Goal: Communication & Community: Answer question/provide support

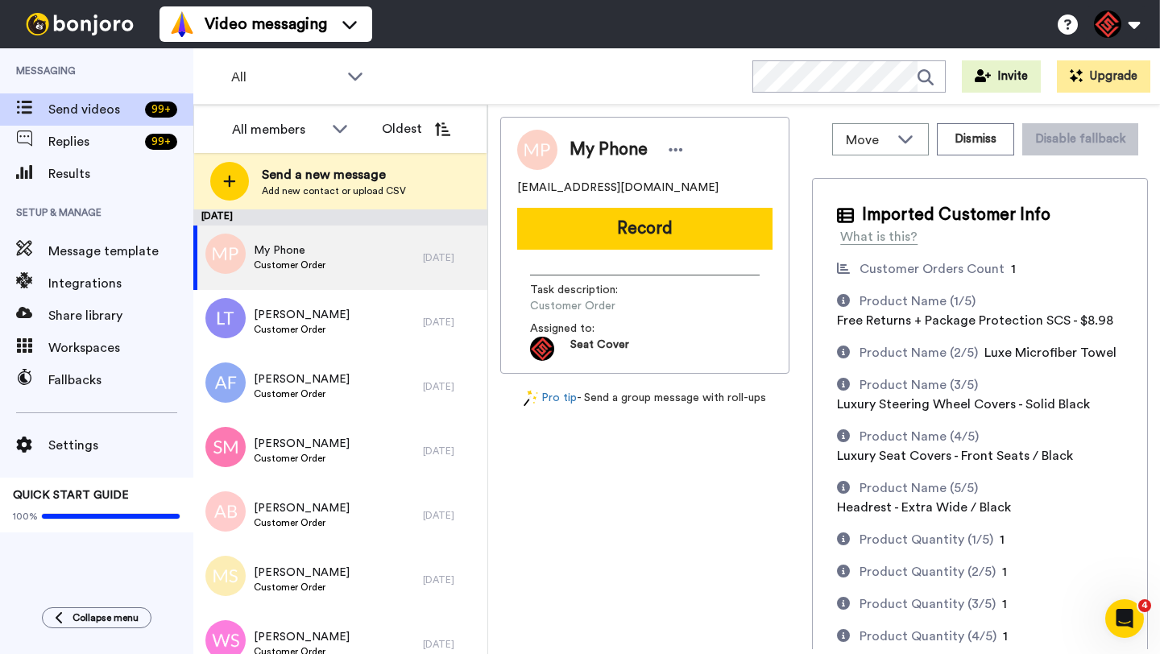
click at [581, 156] on span "My Phone" at bounding box center [609, 150] width 78 height 24
copy div "My Phone"
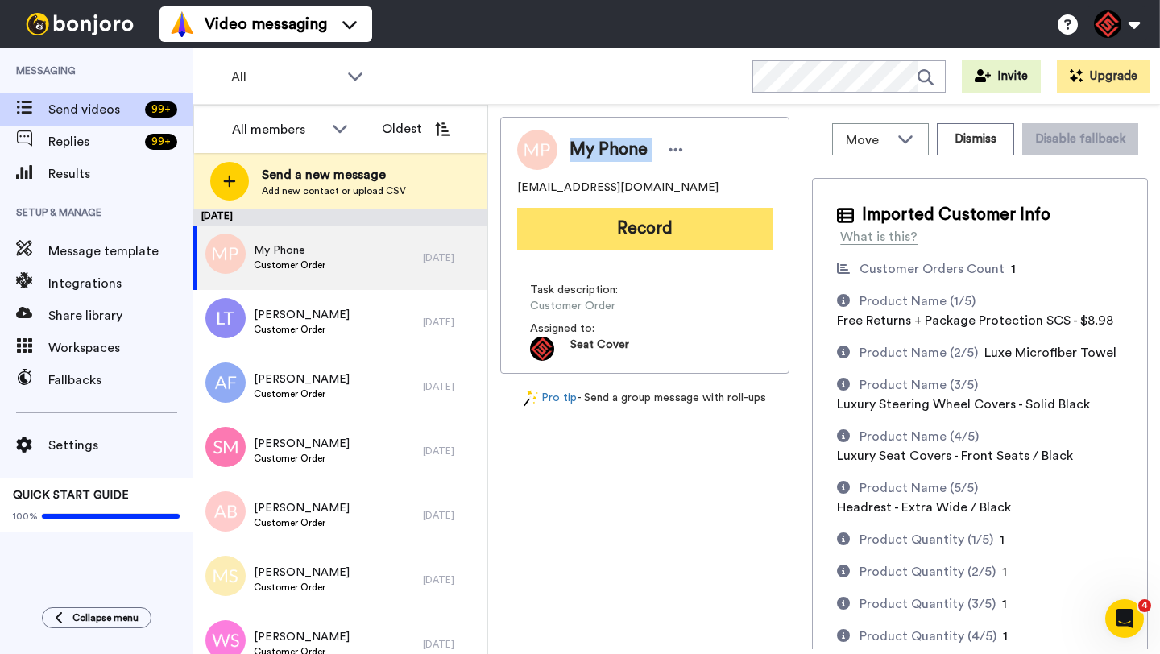
click at [628, 230] on button "Record" at bounding box center [644, 229] width 255 height 42
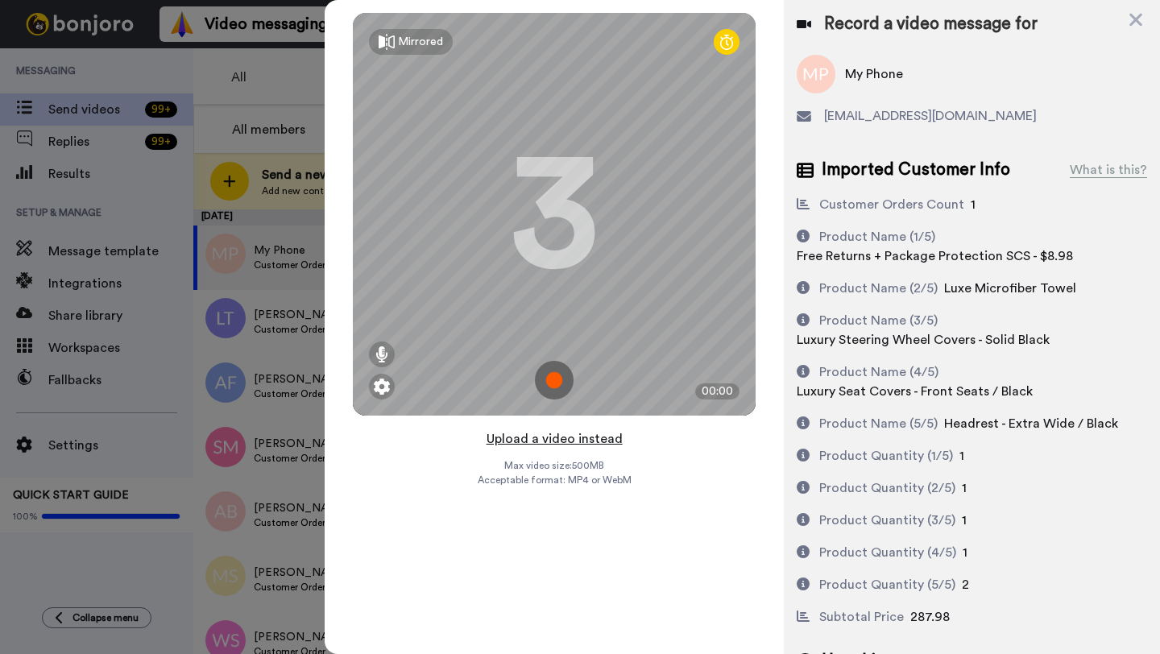
click at [537, 441] on button "Upload a video instead" at bounding box center [555, 439] width 146 height 21
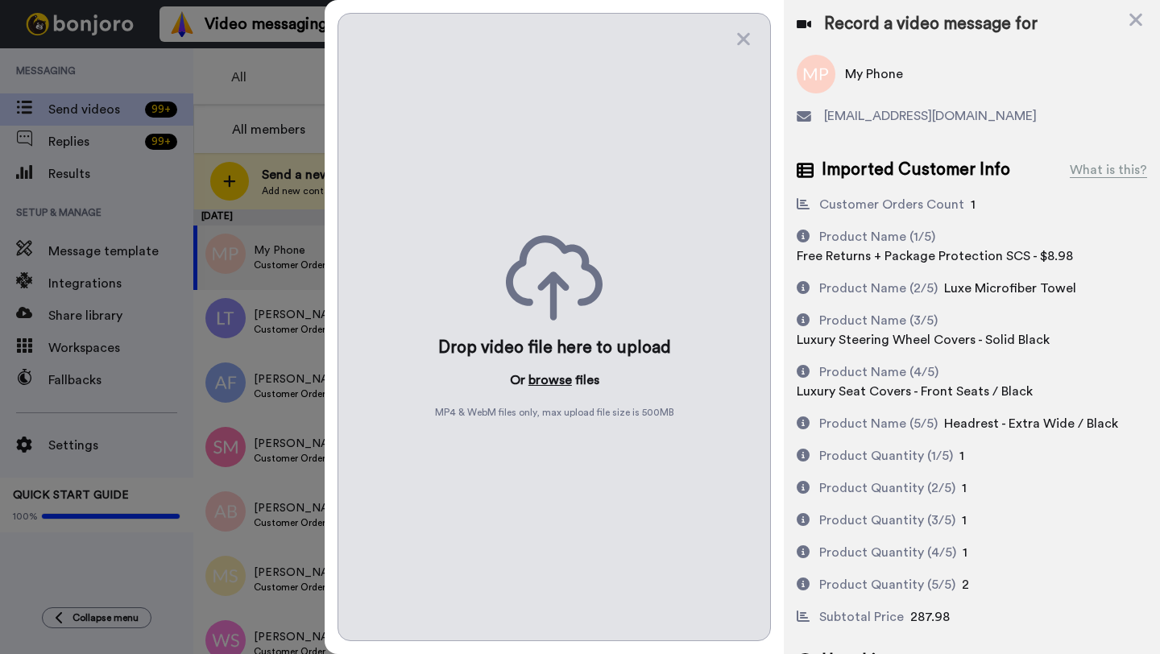
click at [543, 375] on button "browse" at bounding box center [551, 380] width 44 height 19
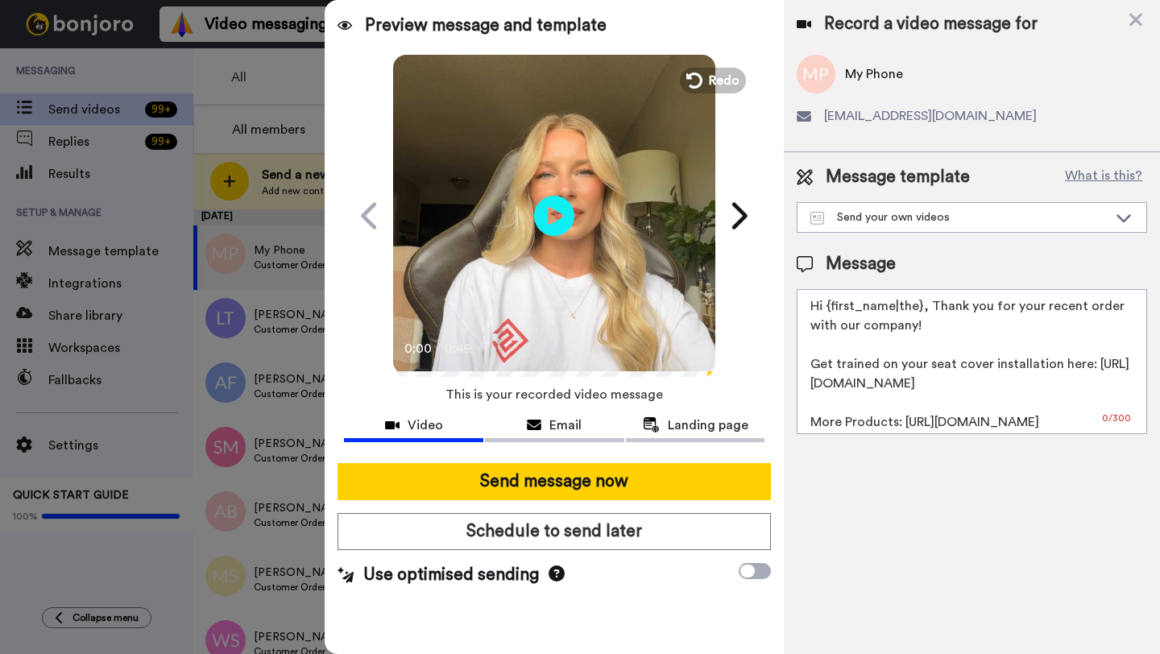
drag, startPoint x: 922, startPoint y: 313, endPoint x: 825, endPoint y: 315, distance: 96.7
click at [825, 315] on textarea "Hi {first_name|the}, Thank you for your recent order with our company! Get trai…" at bounding box center [972, 361] width 351 height 145
paste textarea "My Phone"
type textarea "Hi My Phone, Thank you for your recent order with our company! Get trained on y…"
click at [595, 508] on div "Send message now Schedule to send later Use optimised sending" at bounding box center [554, 525] width 459 height 150
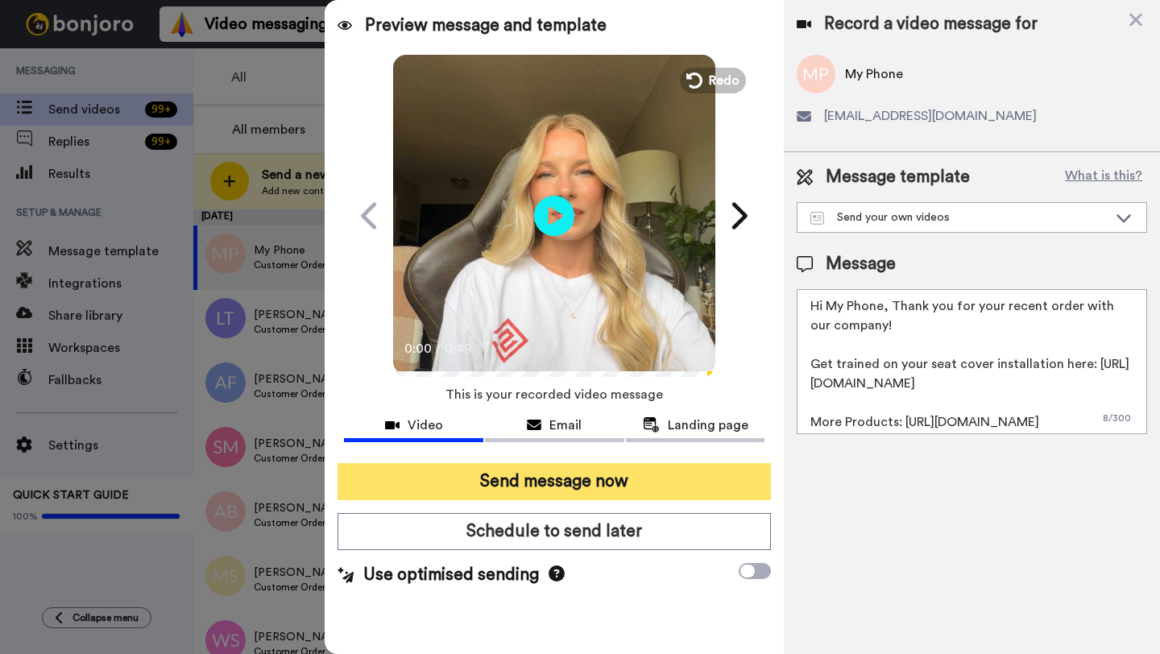
click at [579, 483] on button "Send message now" at bounding box center [554, 481] width 433 height 37
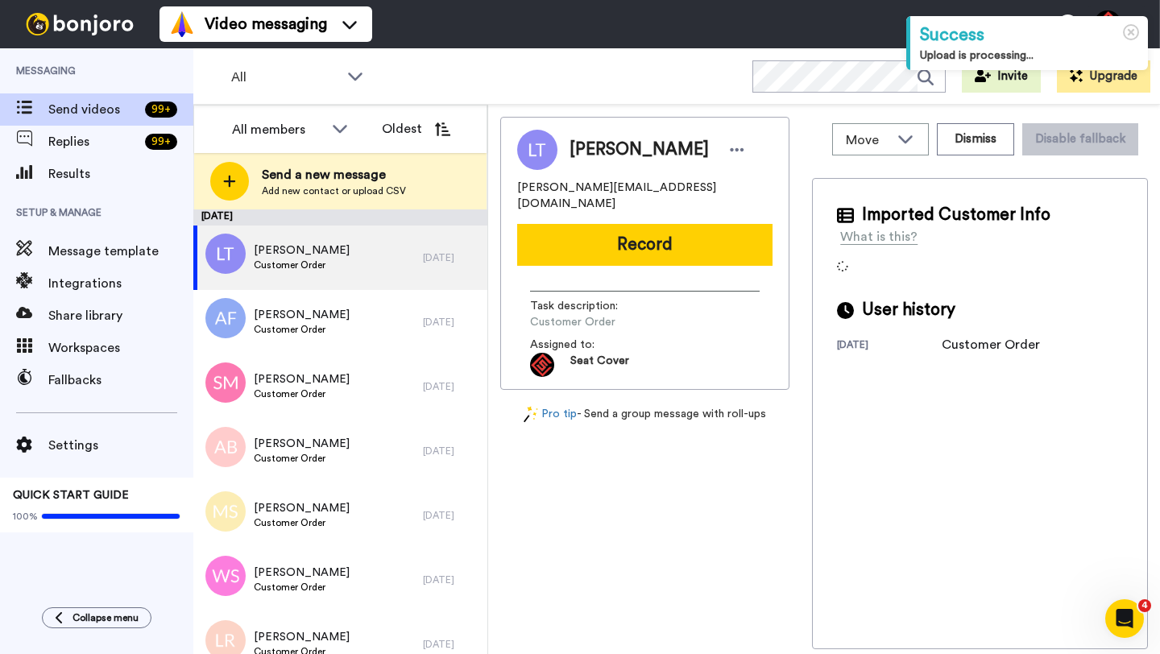
click at [587, 152] on span "Lee Thornton" at bounding box center [639, 150] width 139 height 24
copy span "Lee"
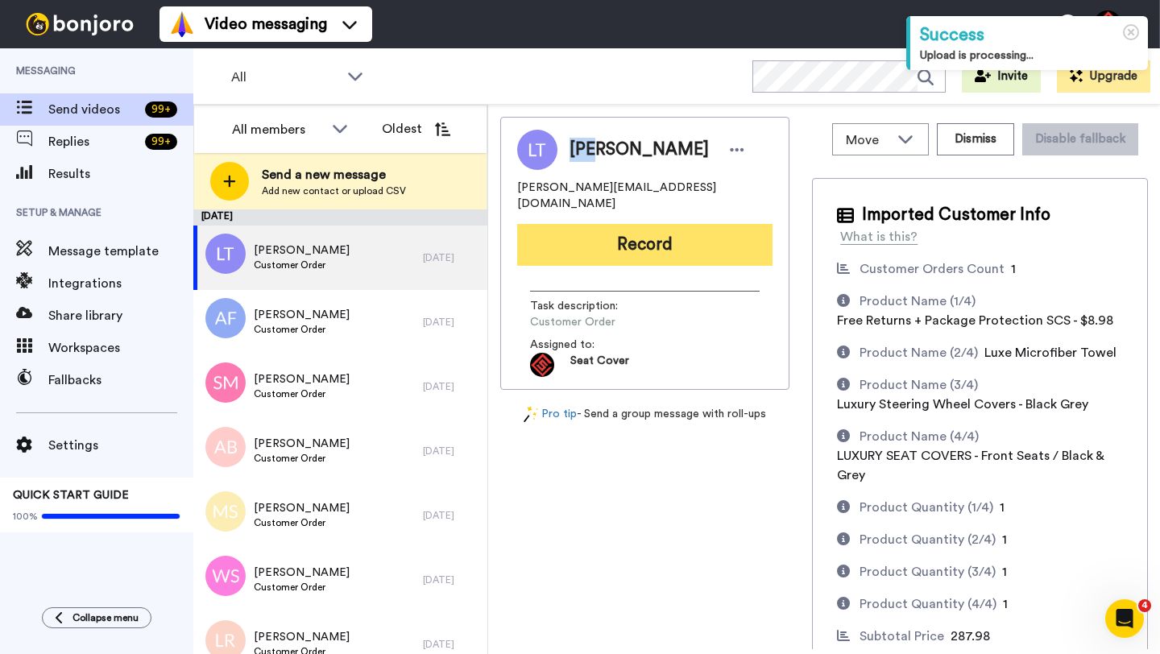
click at [613, 226] on button "Record" at bounding box center [644, 245] width 255 height 42
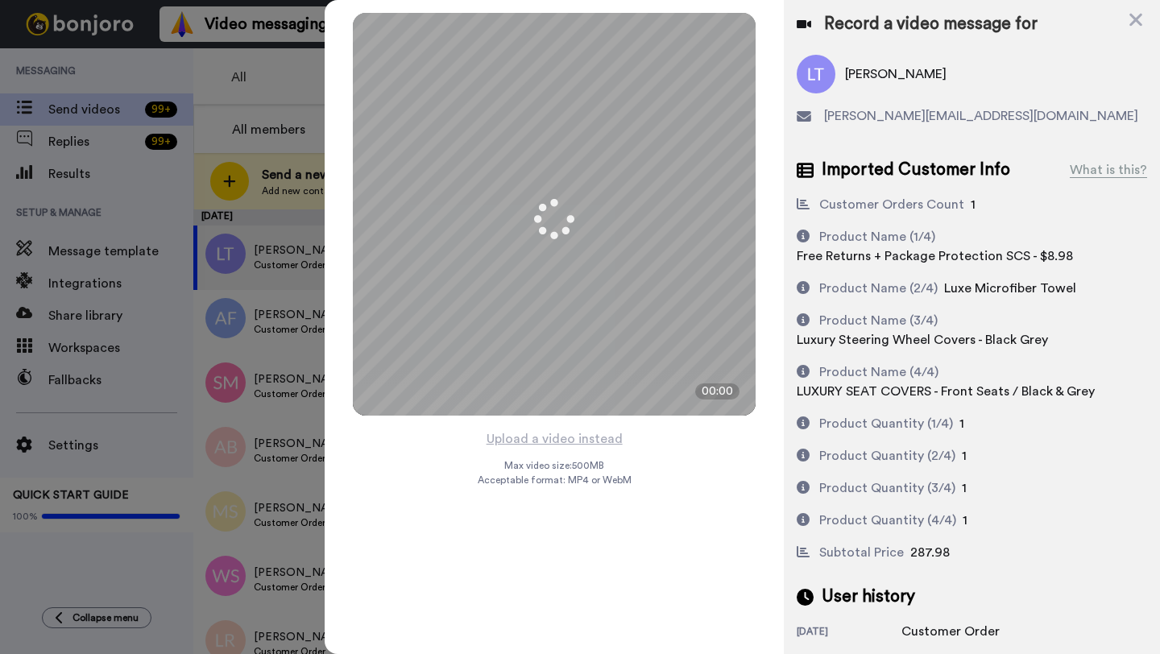
click at [543, 450] on div "Upload a video instead Max video size: 500 MB Acceptable format: MP4 or WebM" at bounding box center [555, 532] width 154 height 206
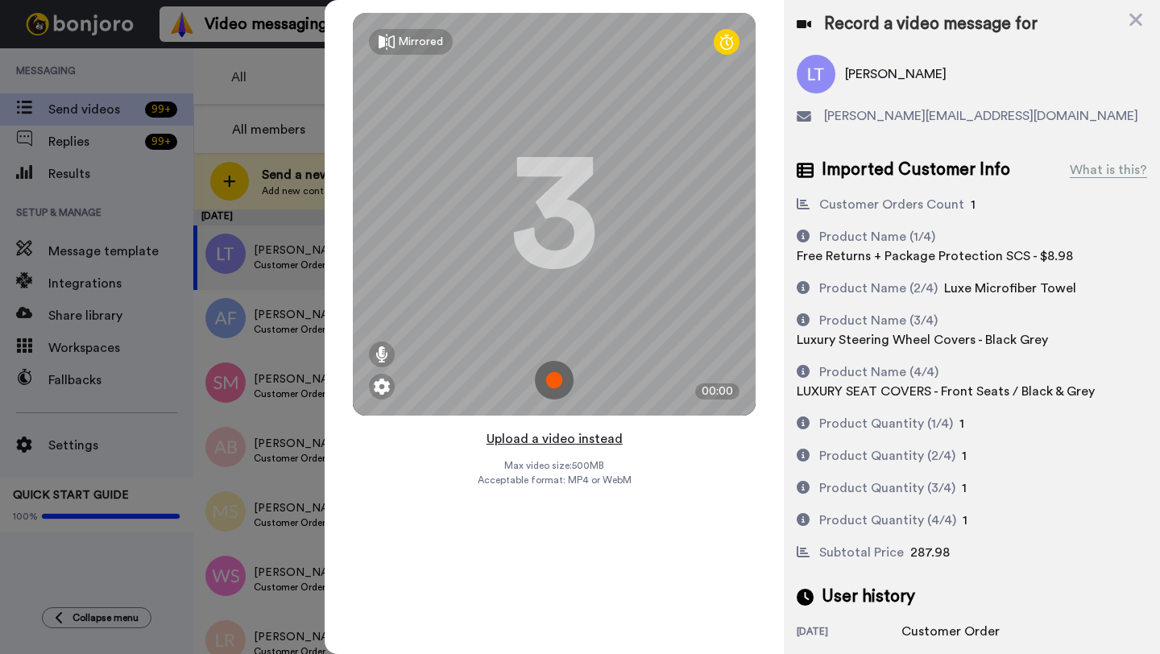
click at [541, 434] on button "Upload a video instead" at bounding box center [555, 439] width 146 height 21
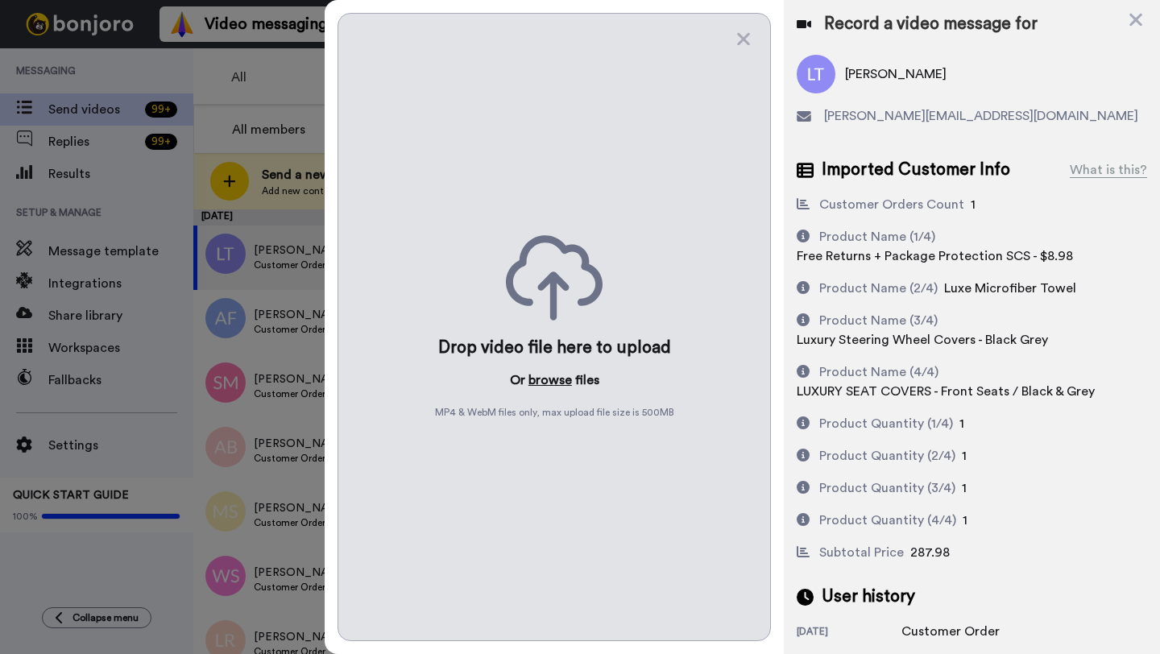
click at [550, 379] on button "browse" at bounding box center [551, 380] width 44 height 19
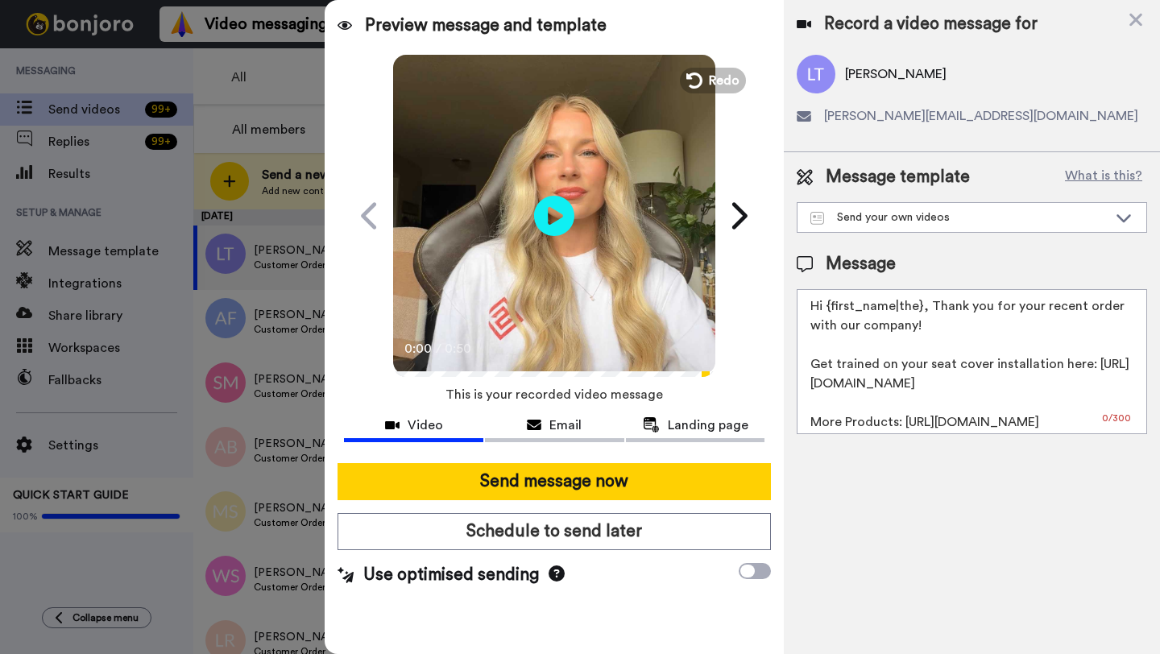
drag, startPoint x: 919, startPoint y: 310, endPoint x: 832, endPoint y: 305, distance: 87.2
click at [832, 305] on textarea "Hi {first_name|the}, Thank you for your recent order with our company! Get trai…" at bounding box center [972, 361] width 351 height 145
paste textarea "Lee"
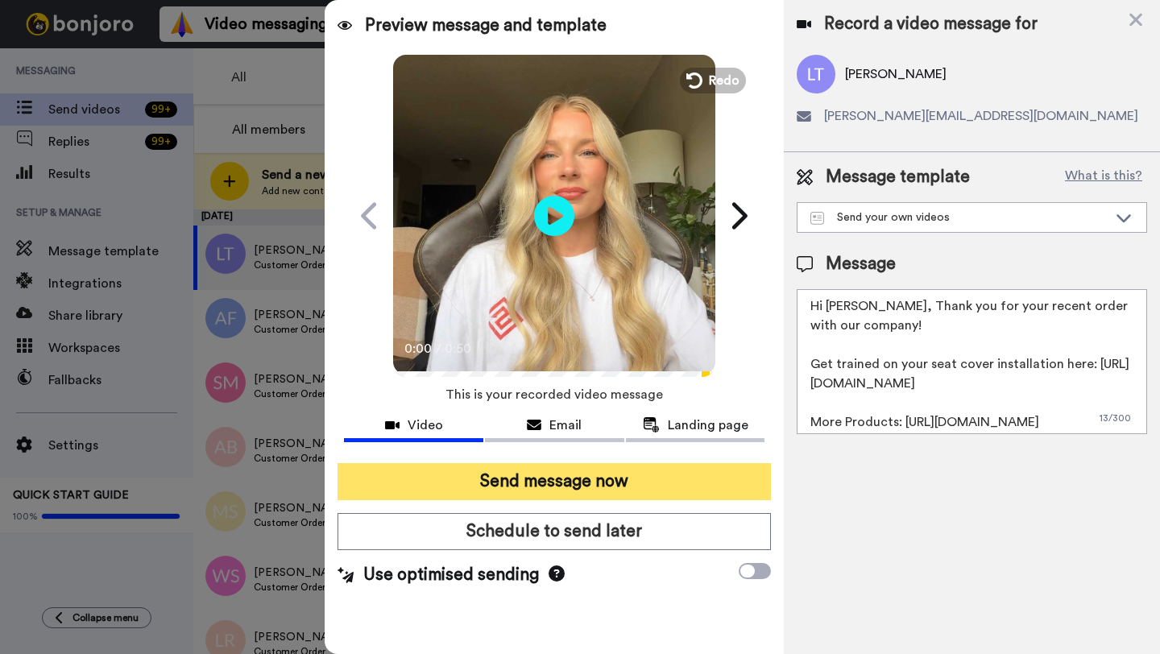
type textarea "Hi Lee, Thank you for your recent order with our company! Get trained on your s…"
click at [636, 497] on button "Send message now" at bounding box center [554, 481] width 433 height 37
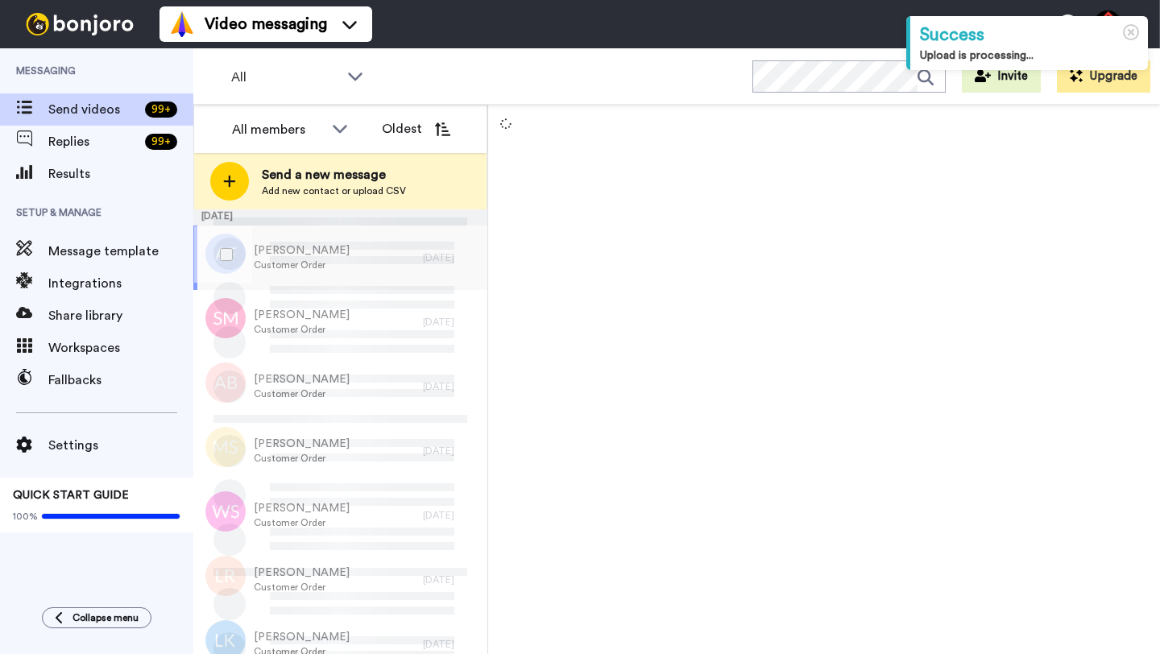
click at [430, 256] on div "[DATE]" at bounding box center [451, 257] width 56 height 13
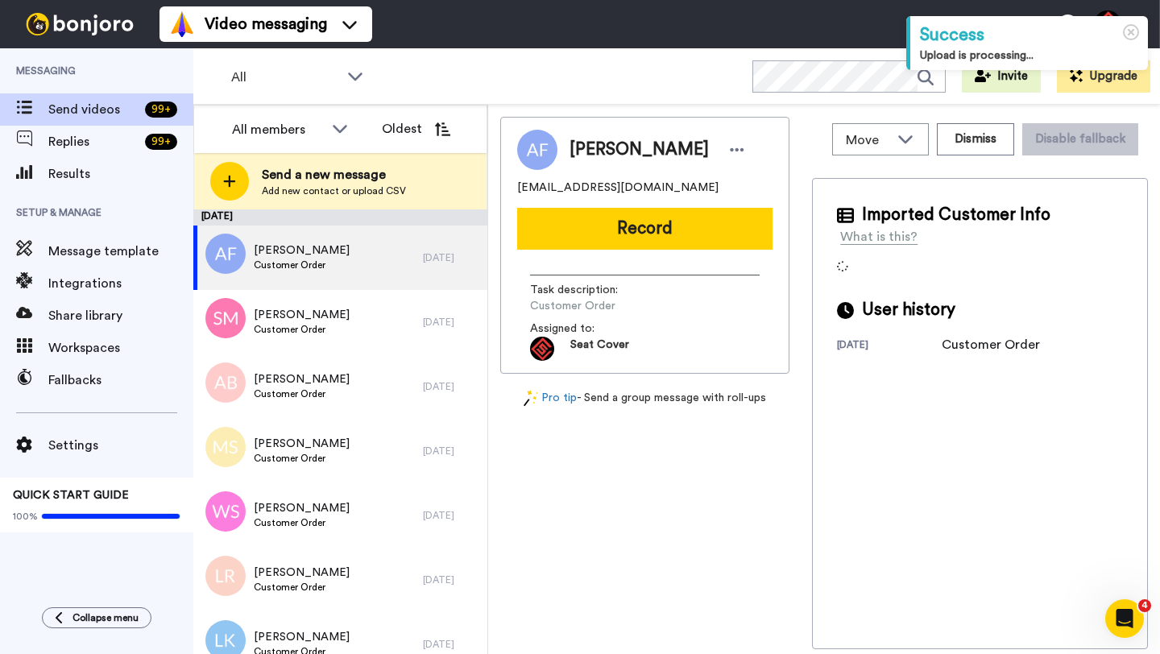
click at [590, 151] on span "Andrew Fuller" at bounding box center [639, 150] width 139 height 24
copy span "Andrew"
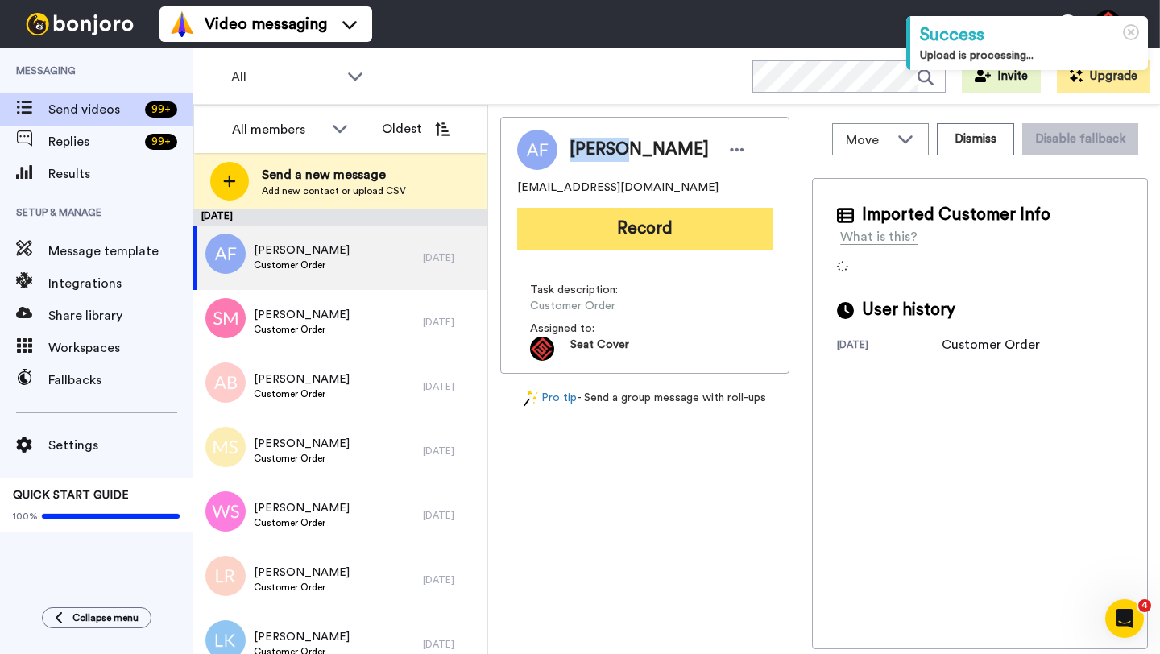
click at [633, 249] on button "Record" at bounding box center [644, 229] width 255 height 42
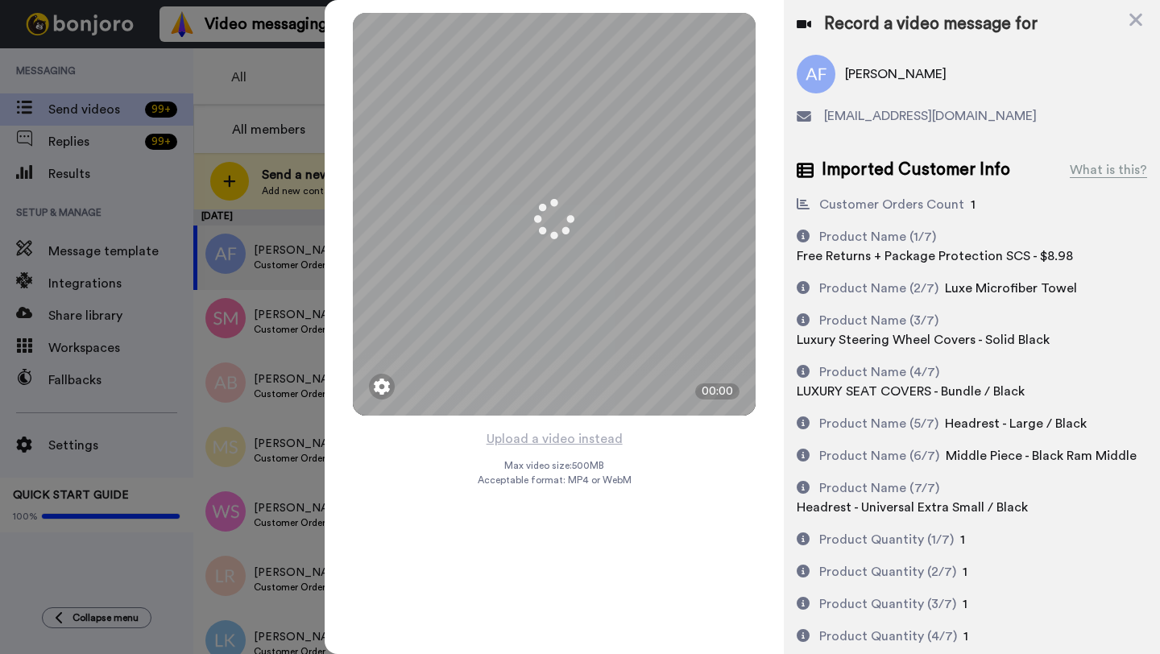
click at [554, 440] on button "Upload a video instead" at bounding box center [555, 439] width 146 height 21
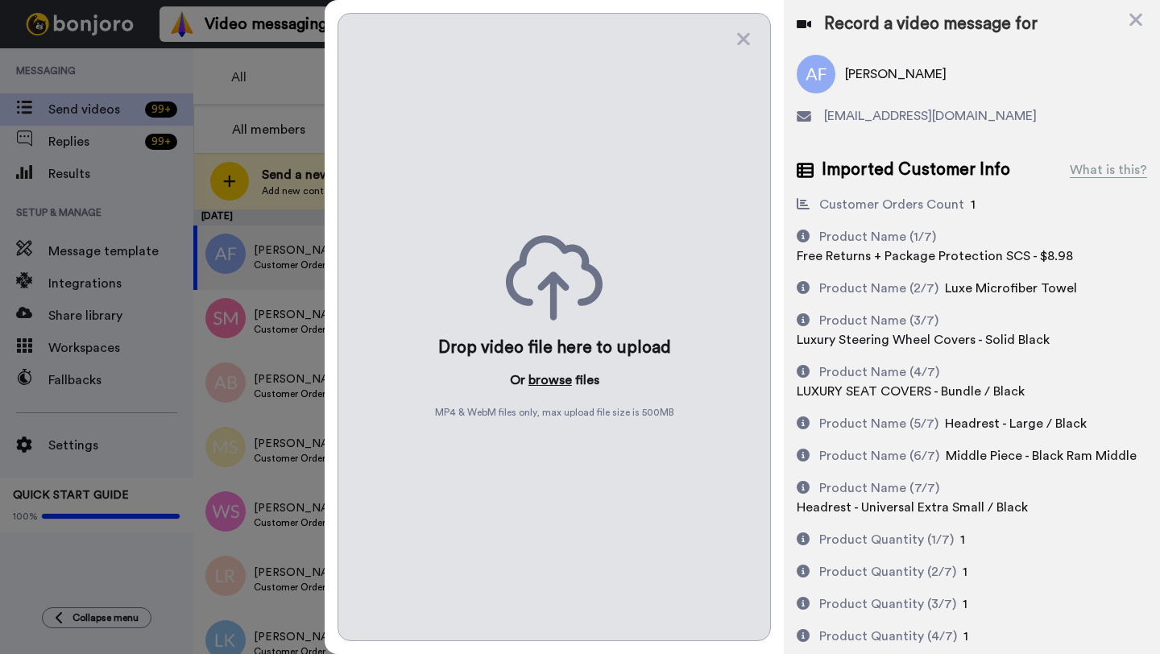
click at [545, 380] on button "browse" at bounding box center [551, 380] width 44 height 19
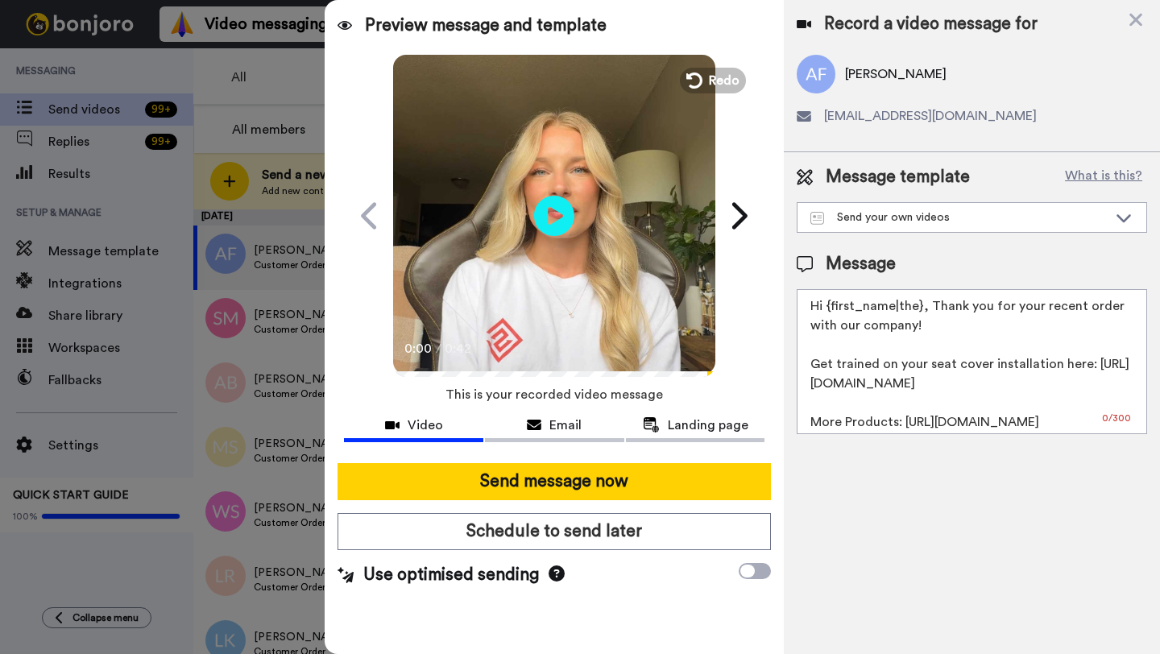
drag, startPoint x: 918, startPoint y: 309, endPoint x: 832, endPoint y: 309, distance: 86.2
click at [832, 309] on textarea "Hi {first_name|the}, Thank you for your recent order with our company! Get trai…" at bounding box center [972, 361] width 351 height 145
paste textarea "Andrew"
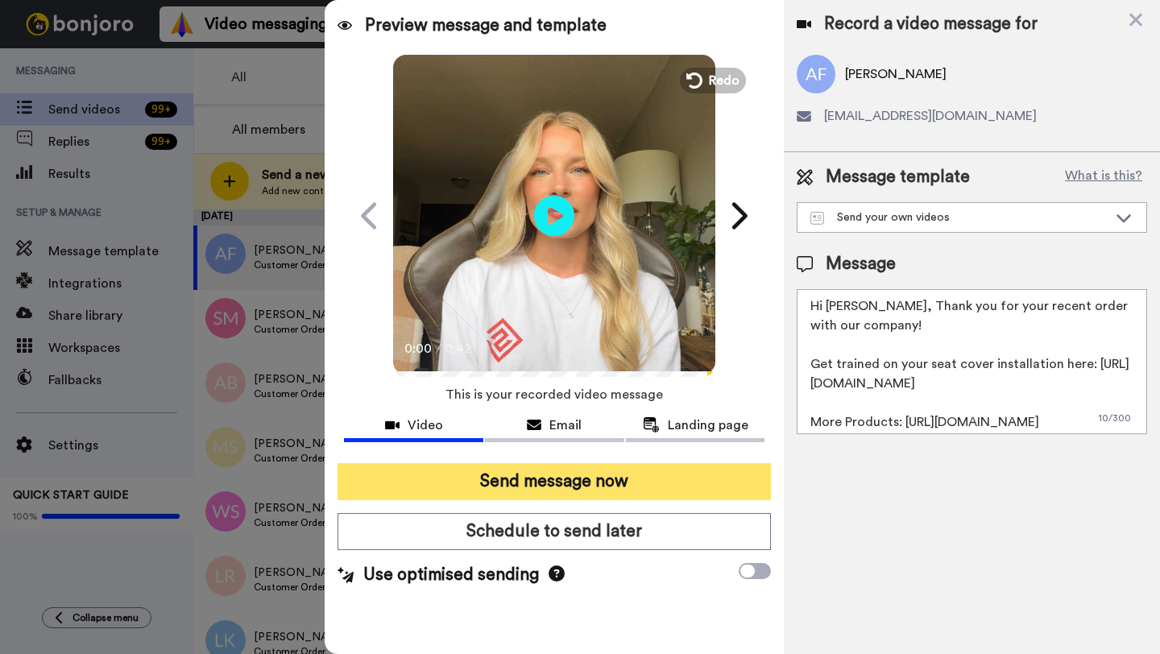
type textarea "Hi Andrew, Thank you for your recent order with our company! Get trained on you…"
click at [580, 467] on button "Send message now" at bounding box center [554, 481] width 433 height 37
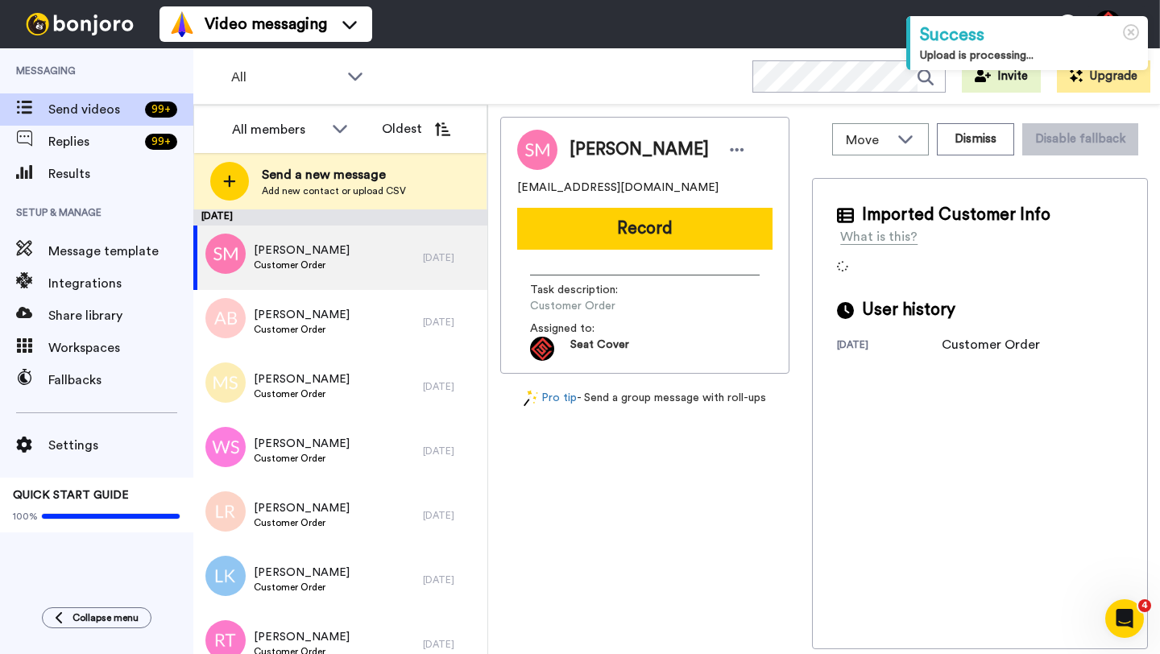
click at [592, 155] on span "[PERSON_NAME]" at bounding box center [639, 150] width 139 height 24
copy span "[PERSON_NAME]"
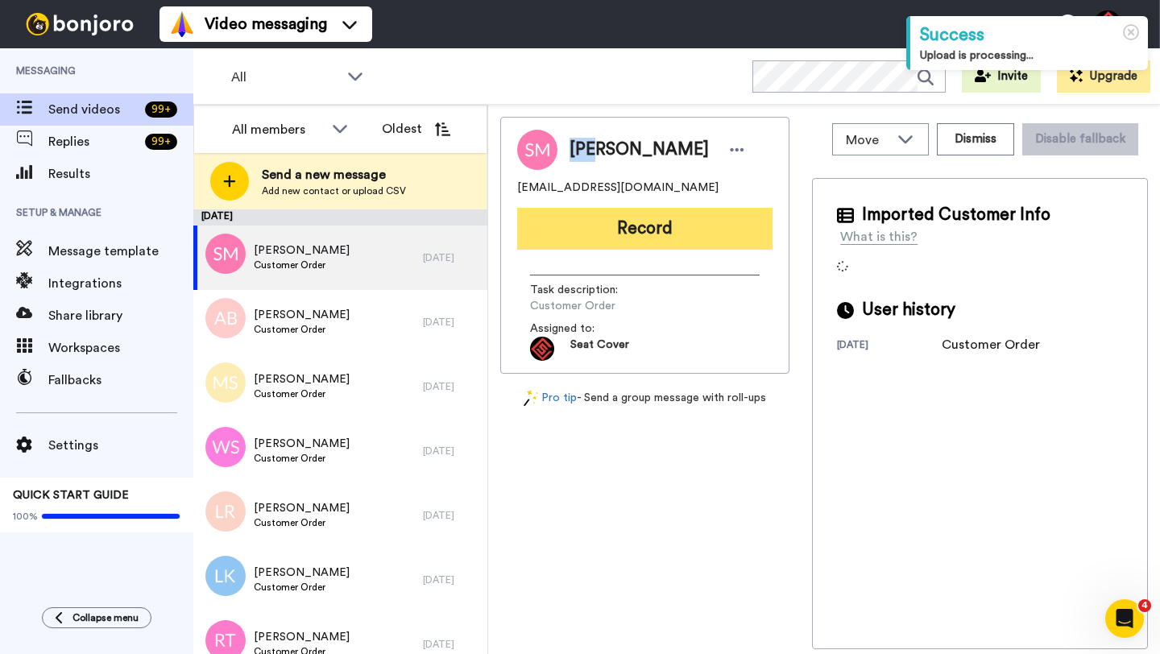
click at [644, 244] on button "Record" at bounding box center [644, 229] width 255 height 42
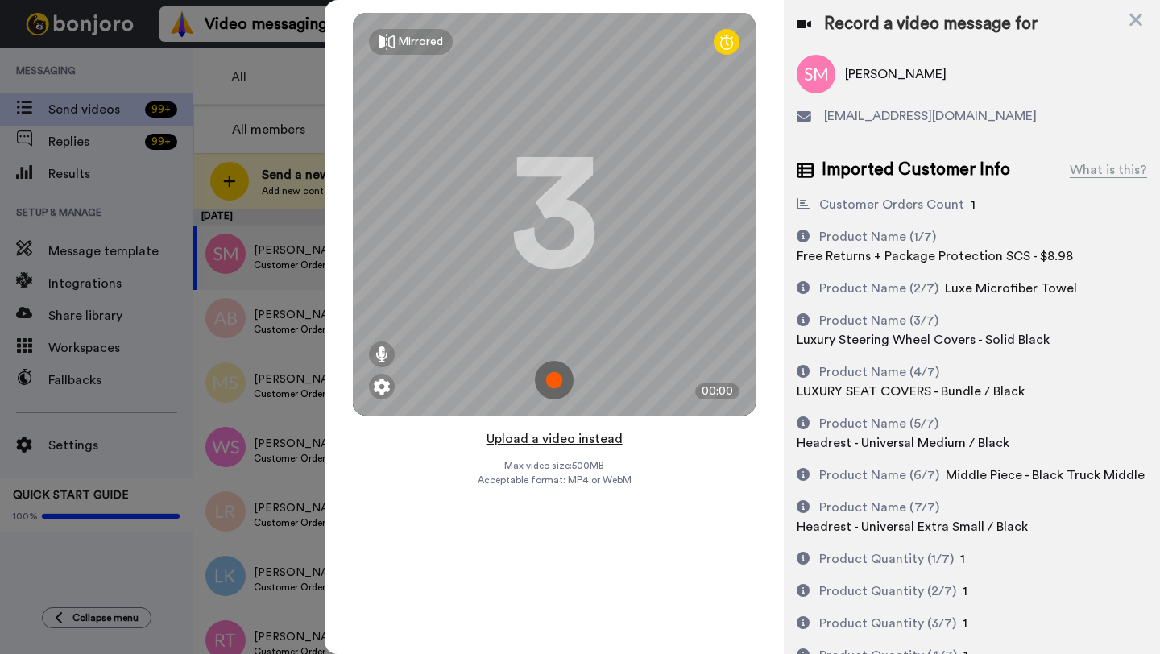
click at [545, 439] on button "Upload a video instead" at bounding box center [555, 439] width 146 height 21
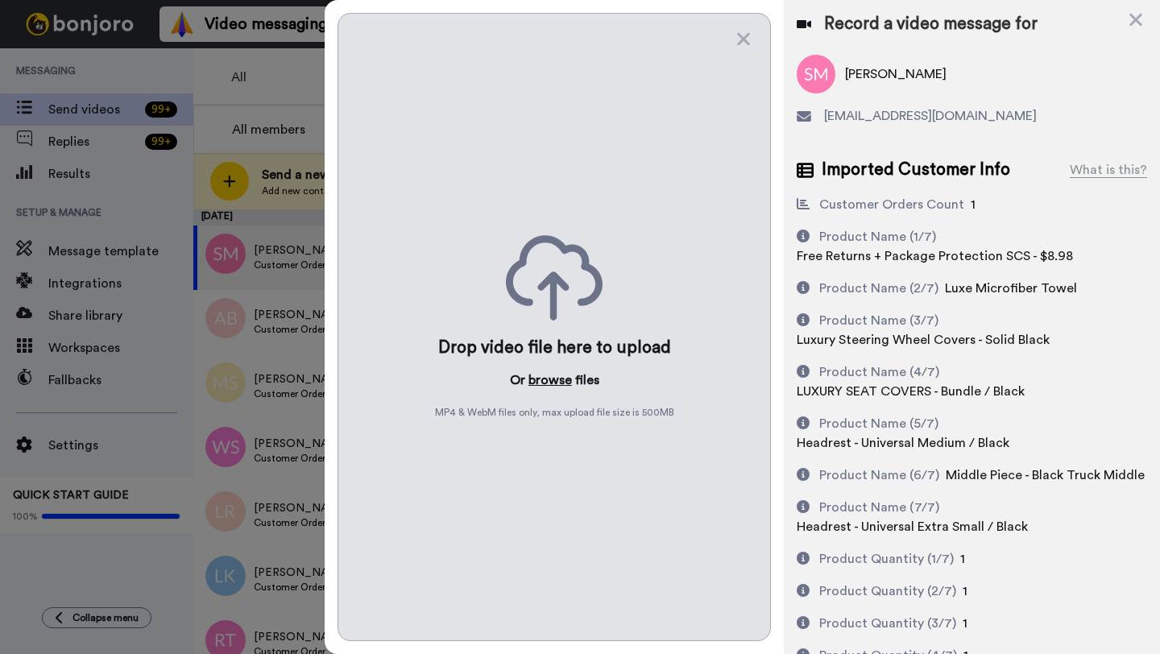
click at [542, 375] on button "browse" at bounding box center [551, 380] width 44 height 19
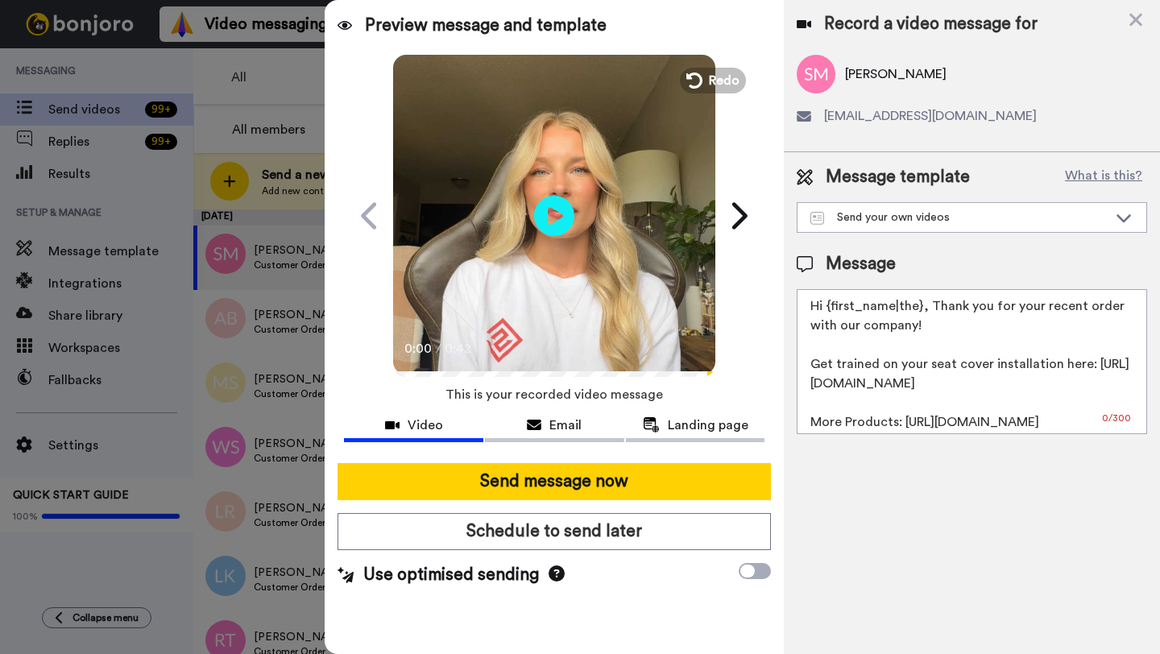
drag, startPoint x: 922, startPoint y: 310, endPoint x: 827, endPoint y: 310, distance: 95.1
click at [827, 310] on textarea "Hi {first_name|the}, Thank you for your recent order with our company! Get trai…" at bounding box center [972, 361] width 351 height 145
paste textarea "Sam"
type textarea "Hi Sam, Thank you for your recent order with our company! Get trained on your s…"
click at [624, 504] on div "Send message now Schedule to send later Use optimised sending" at bounding box center [554, 525] width 459 height 150
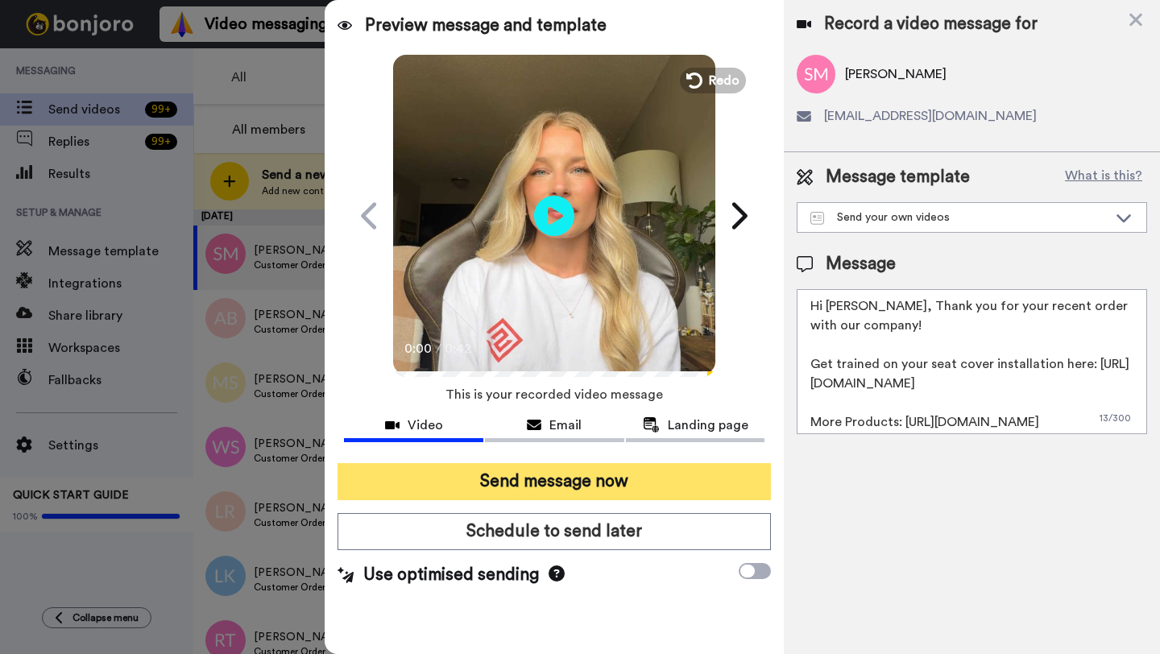
click at [621, 498] on button "Send message now" at bounding box center [554, 481] width 433 height 37
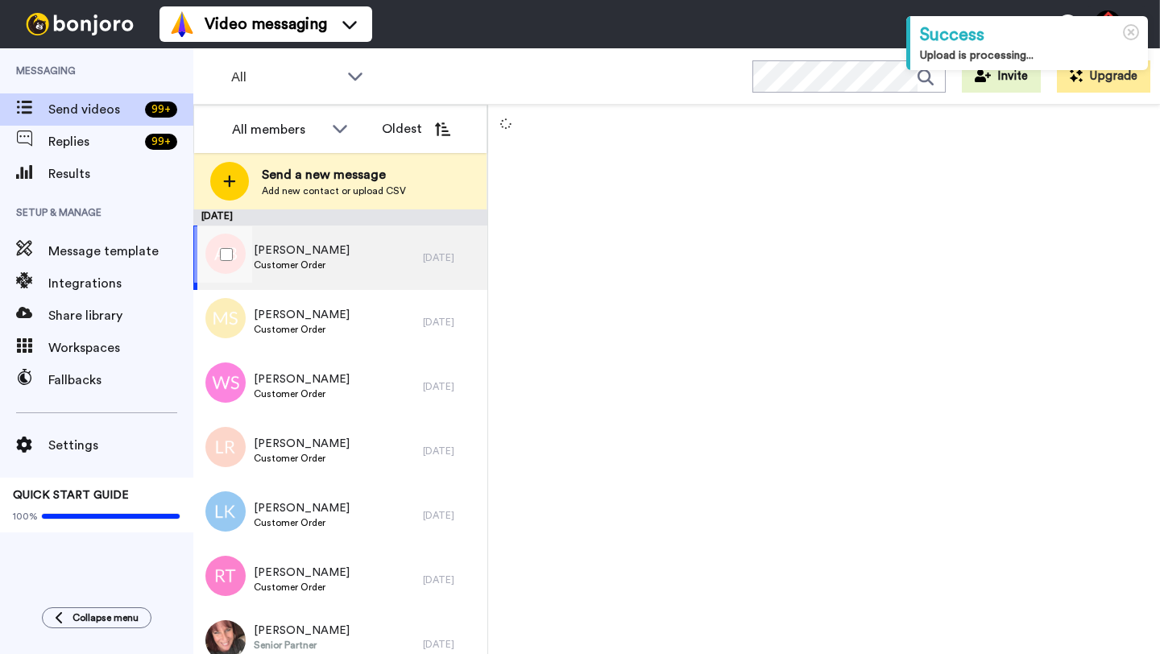
click at [409, 264] on div "Alea Bondarenko Customer Order" at bounding box center [308, 258] width 230 height 64
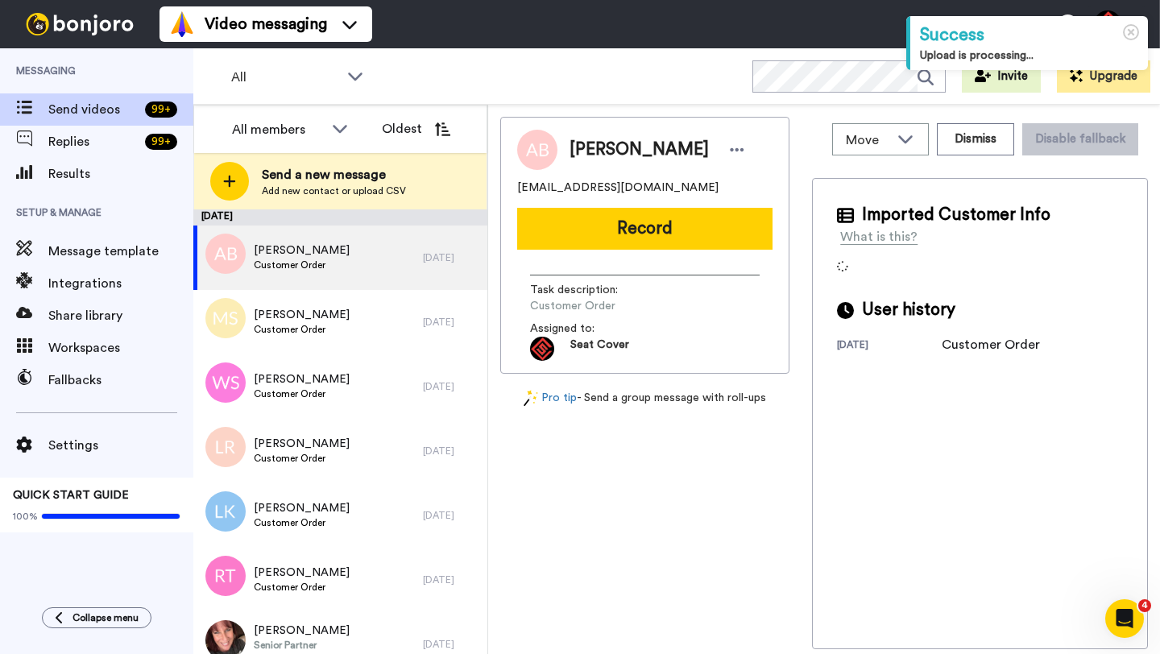
click at [587, 152] on span "Alea Bondarenko" at bounding box center [639, 150] width 139 height 24
copy span "Alea"
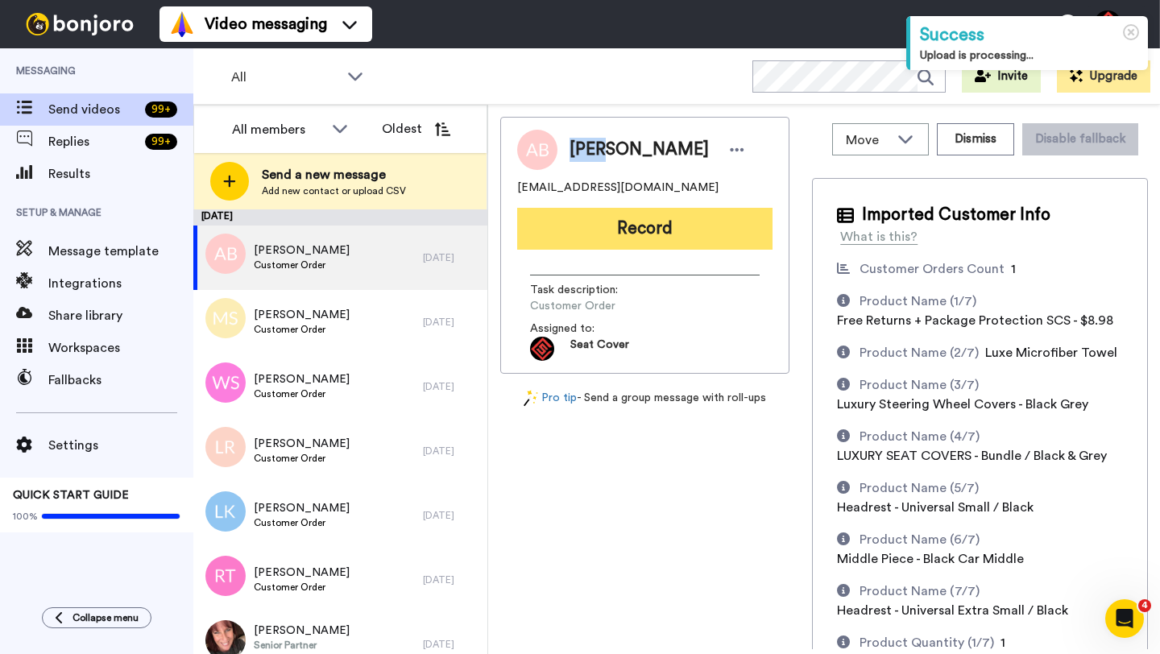
click at [620, 226] on button "Record" at bounding box center [644, 229] width 255 height 42
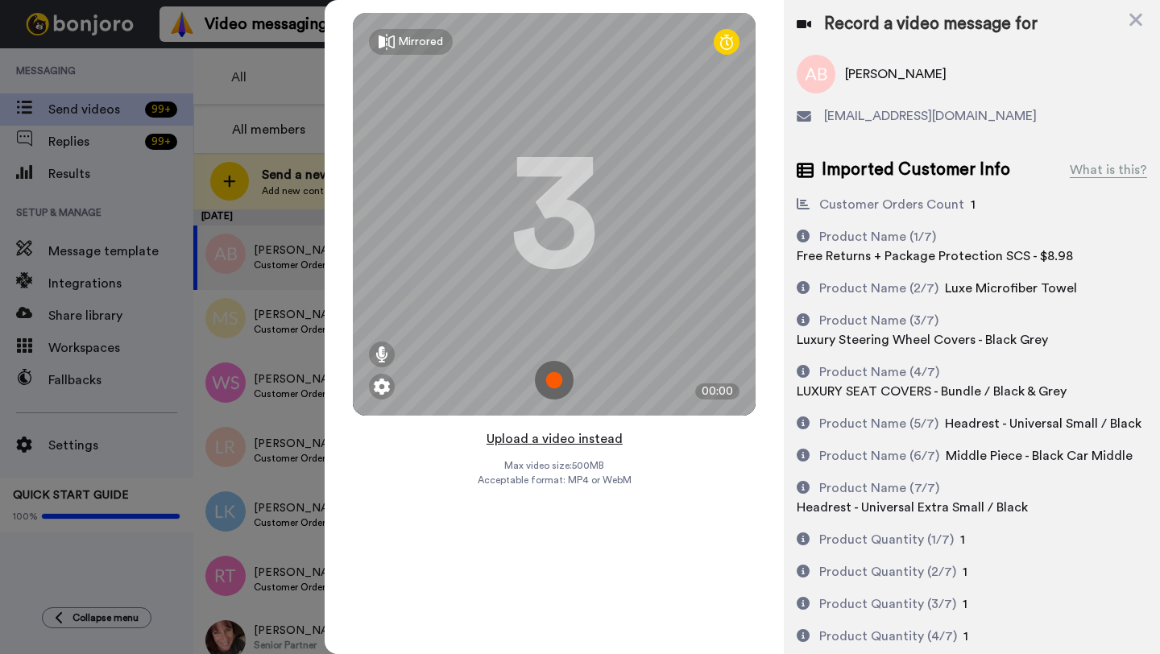
click at [558, 441] on button "Upload a video instead" at bounding box center [555, 439] width 146 height 21
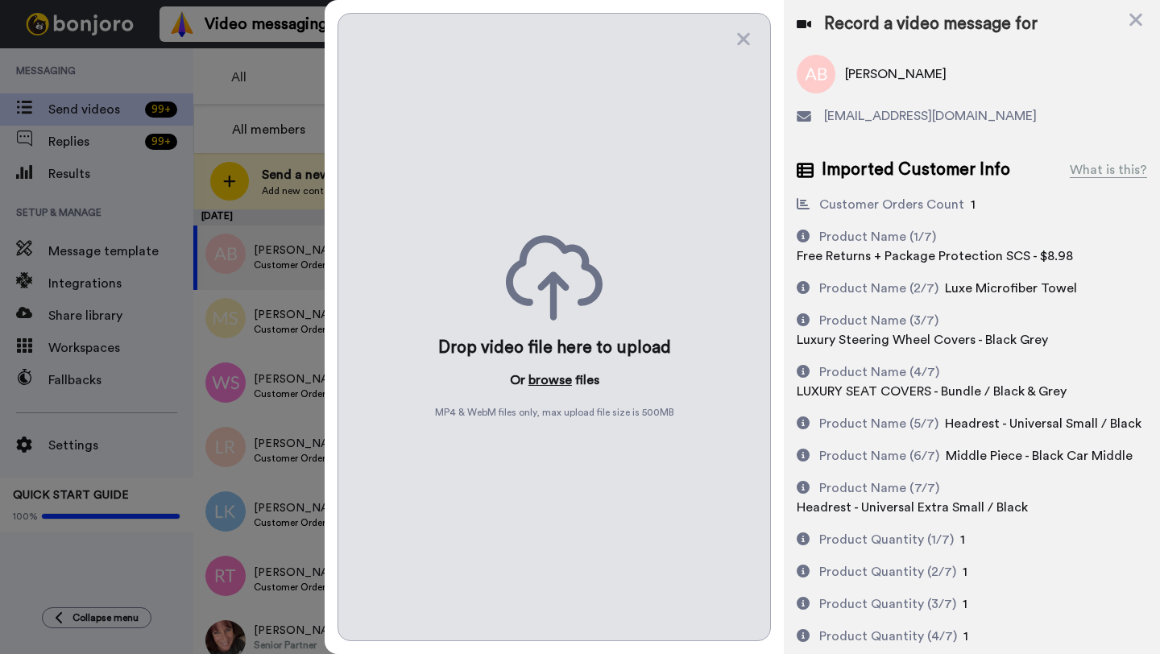
click at [550, 381] on button "browse" at bounding box center [551, 380] width 44 height 19
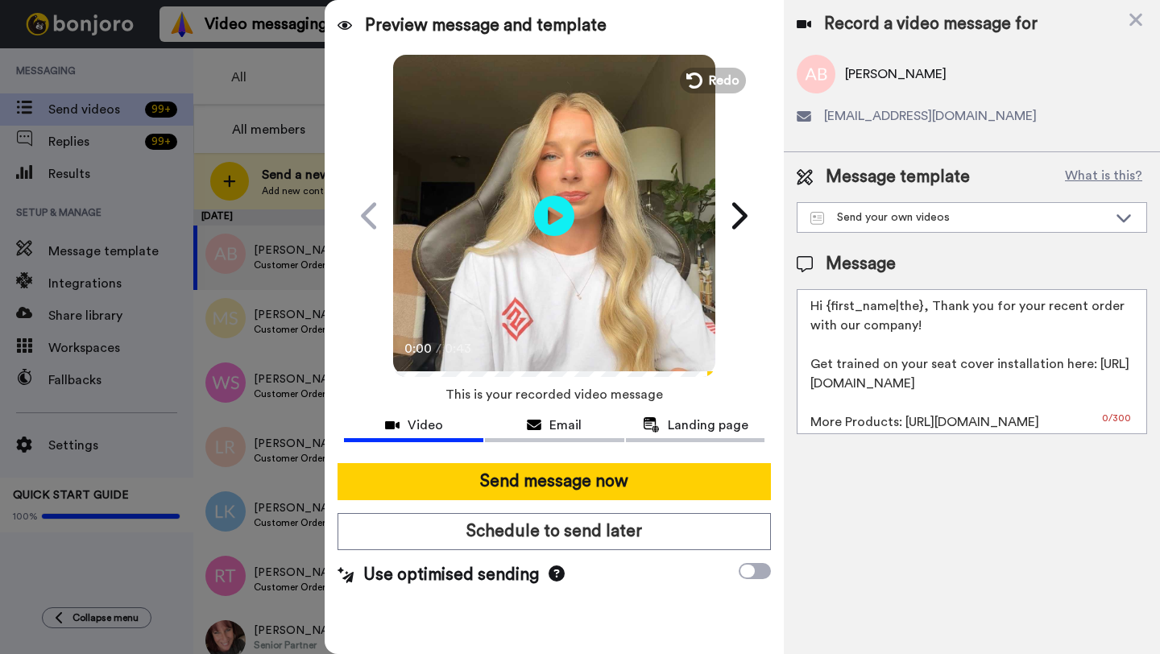
drag, startPoint x: 922, startPoint y: 312, endPoint x: 825, endPoint y: 312, distance: 96.7
click at [825, 312] on textarea "Hi {first_name|the}, Thank you for your recent order with our company! Get trai…" at bounding box center [972, 361] width 351 height 145
paste textarea "Alea"
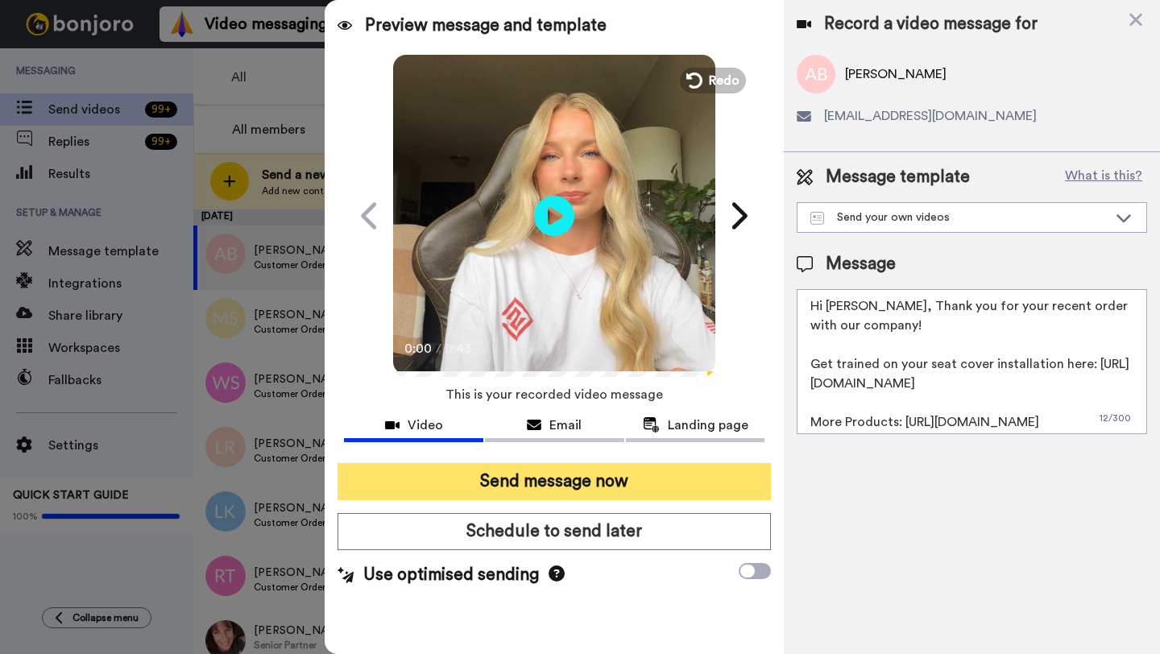
type textarea "Hi Alea, Thank you for your recent order with our company! Get trained on your …"
click at [629, 478] on button "Send message now" at bounding box center [554, 481] width 433 height 37
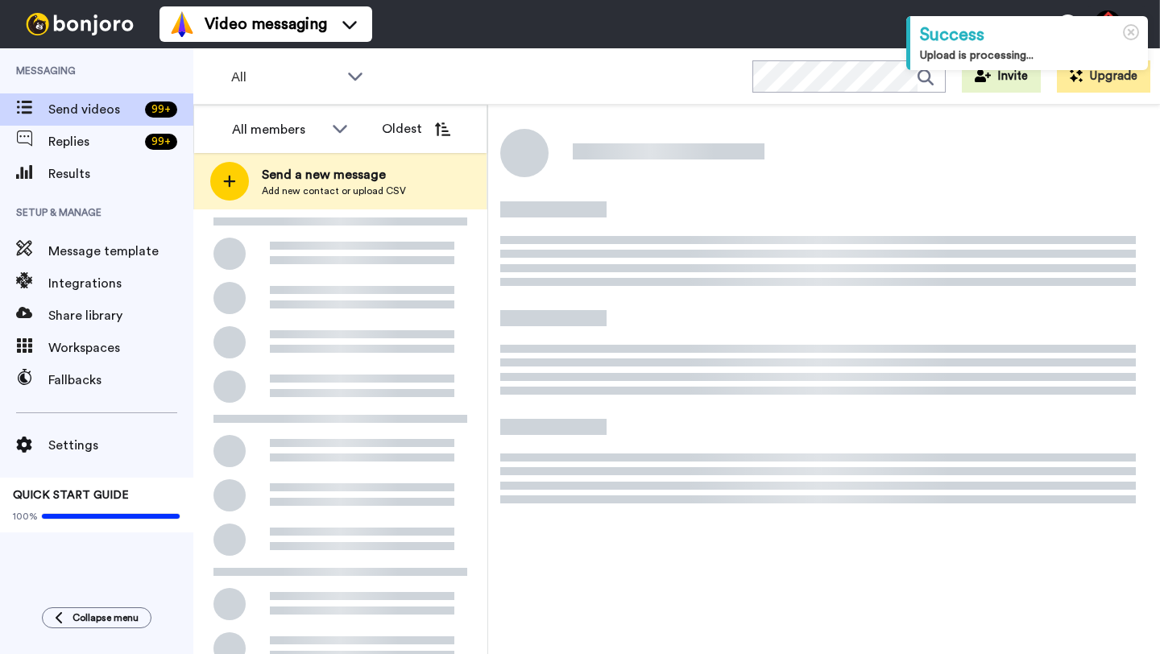
click at [384, 258] on div at bounding box center [340, 513] width 294 height 608
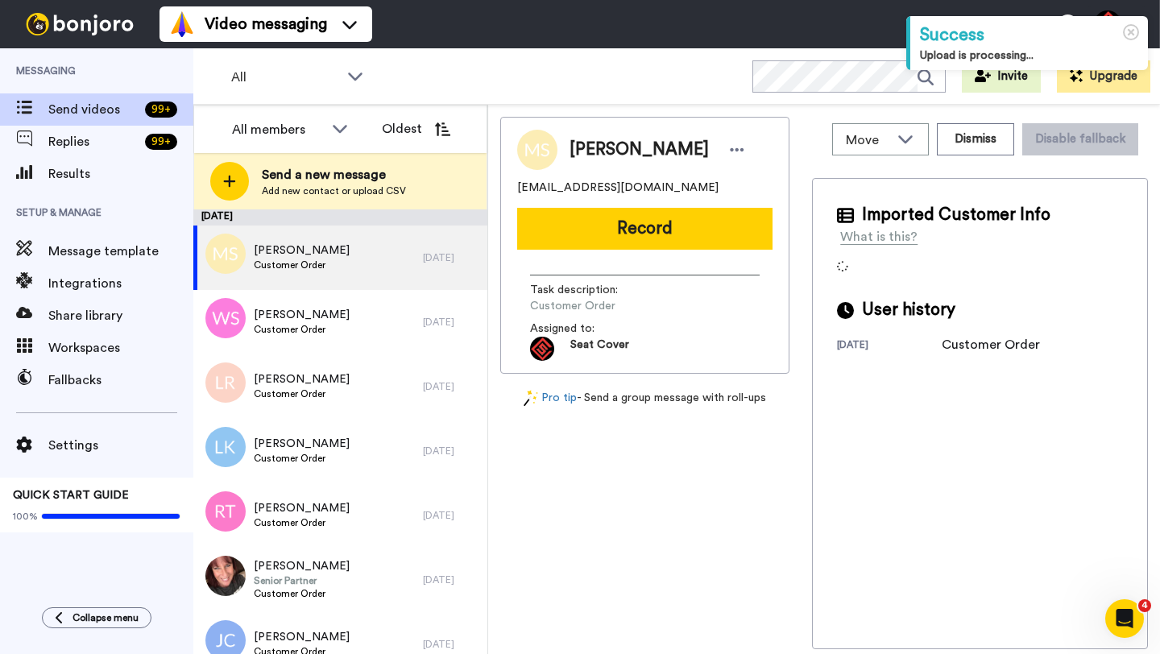
click at [613, 145] on span "Margaret Shaffner" at bounding box center [639, 150] width 139 height 24
copy span "Margaret"
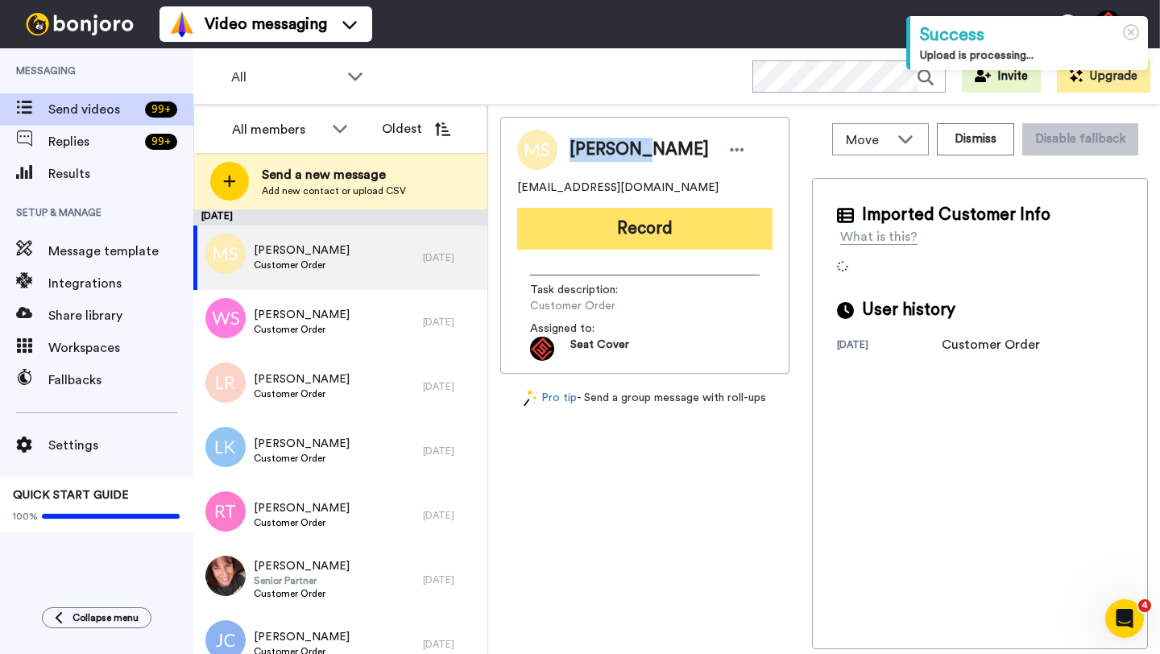
click at [650, 231] on button "Record" at bounding box center [644, 229] width 255 height 42
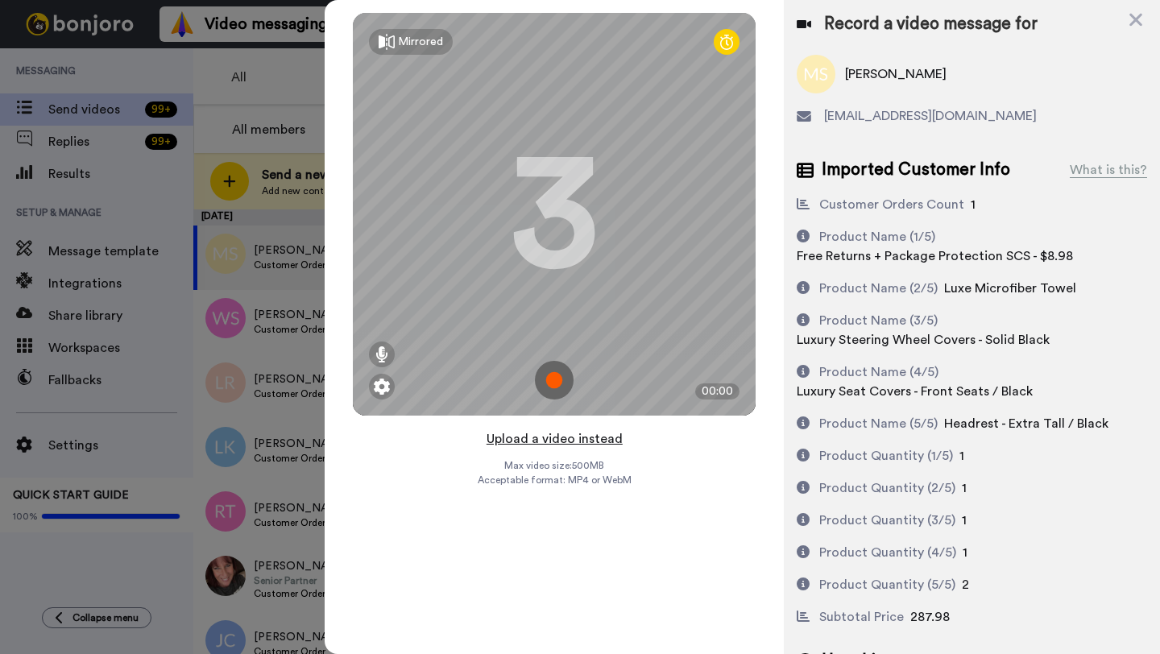
click at [542, 438] on button "Upload a video instead" at bounding box center [555, 439] width 146 height 21
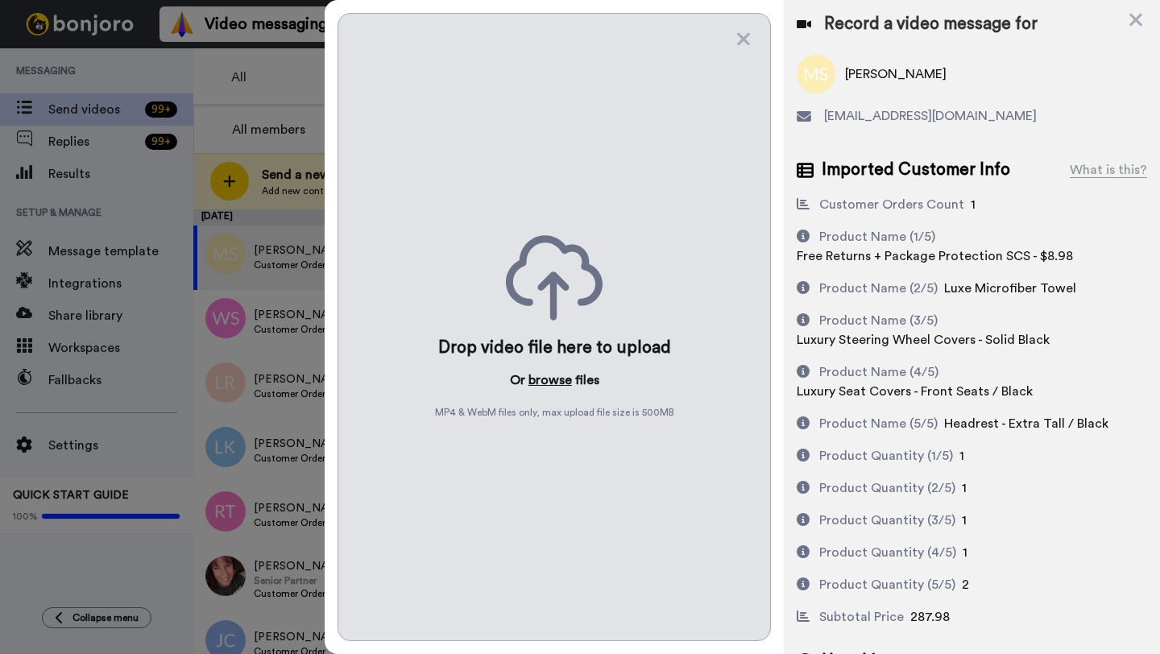
click at [542, 384] on button "browse" at bounding box center [551, 380] width 44 height 19
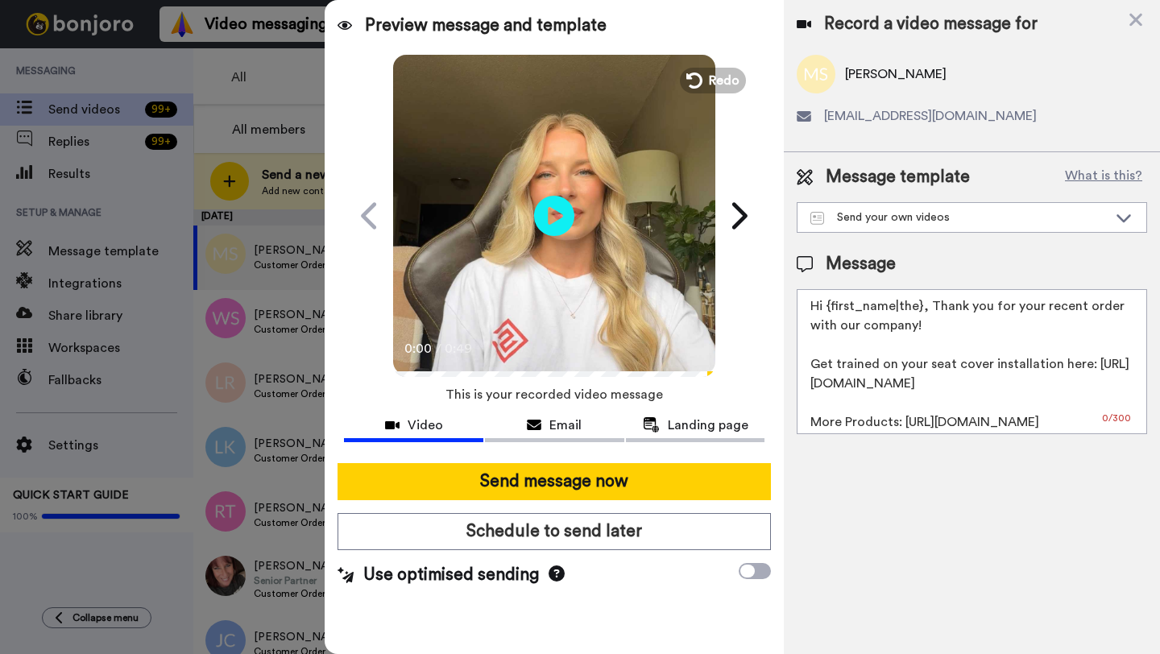
drag, startPoint x: 920, startPoint y: 309, endPoint x: 826, endPoint y: 306, distance: 94.3
click at [826, 306] on textarea "Hi {first_name|the}, Thank you for your recent order with our company! Get trai…" at bounding box center [972, 361] width 351 height 145
paste textarea "Margaret"
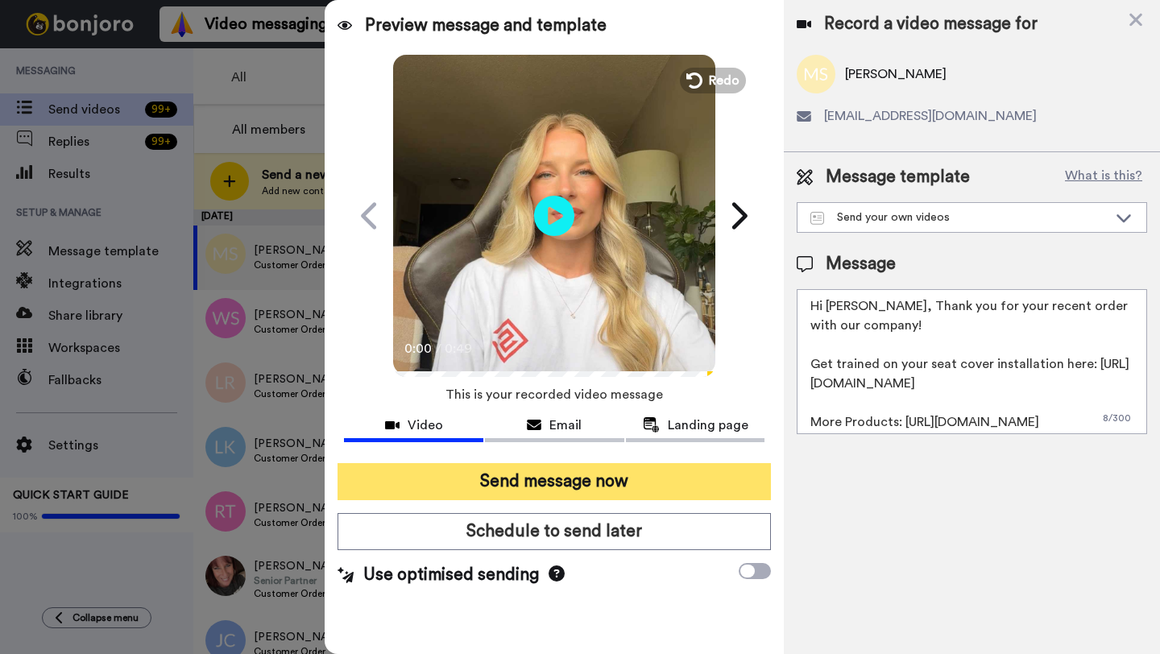
type textarea "Hi Margaret, Thank you for your recent order with our company! Get trained on y…"
click at [548, 478] on button "Send message now" at bounding box center [554, 481] width 433 height 37
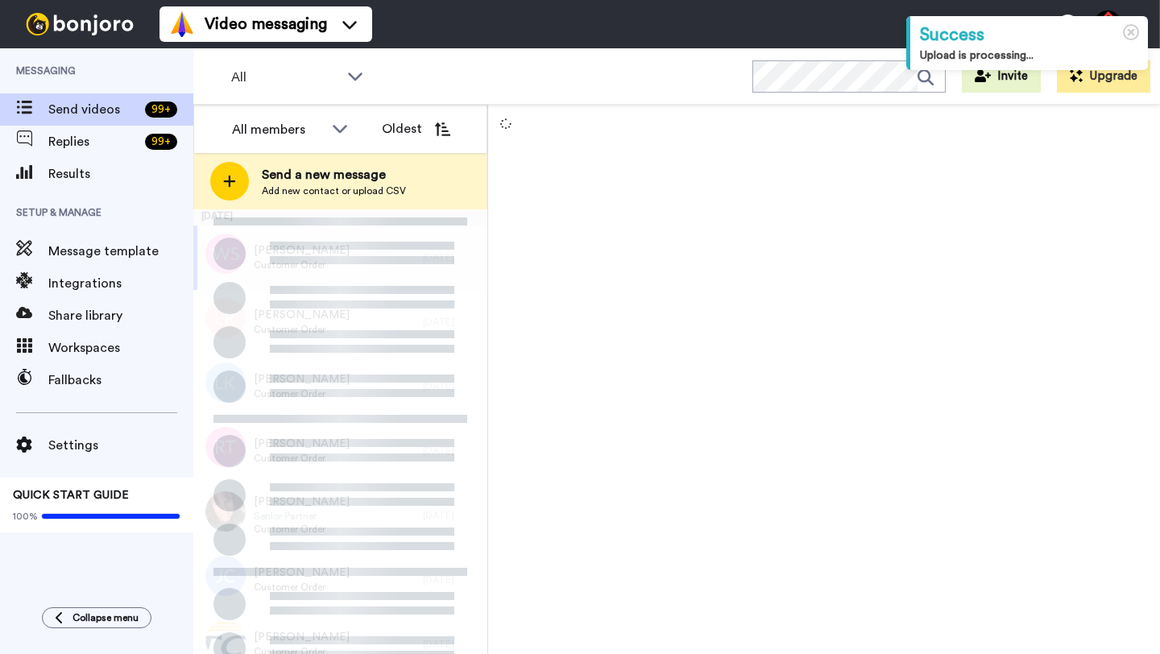
click at [389, 255] on div "[PERSON_NAME] Customer Order" at bounding box center [308, 258] width 230 height 64
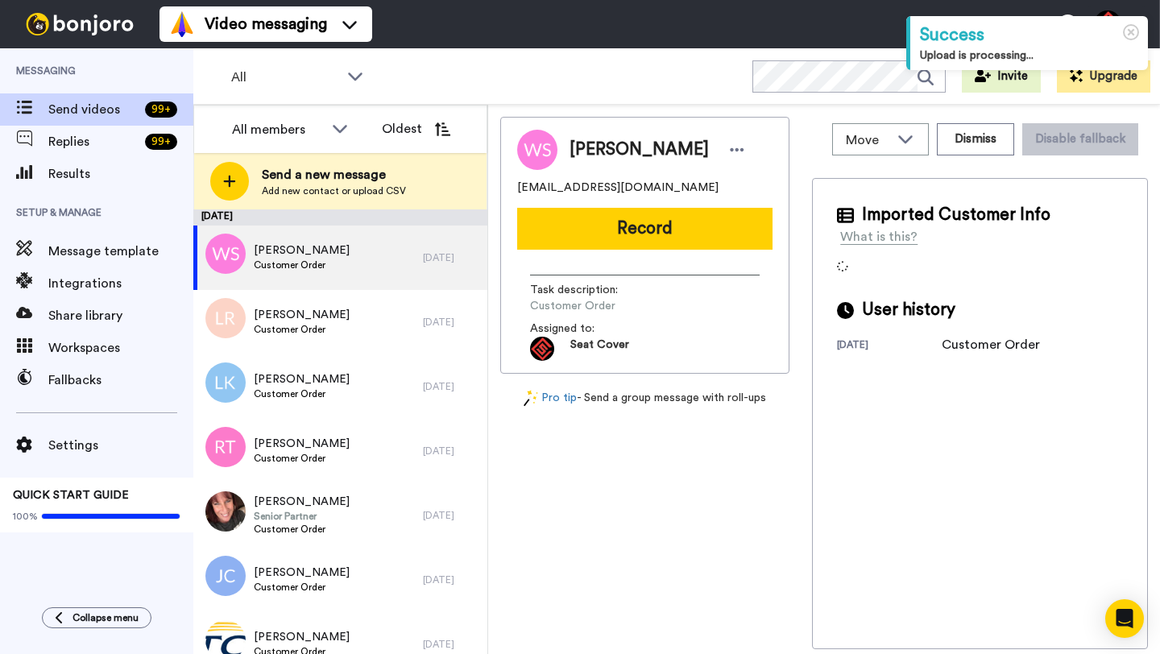
click at [587, 147] on span "[PERSON_NAME]" at bounding box center [639, 150] width 139 height 24
copy span "[PERSON_NAME]"
click at [590, 157] on span "[PERSON_NAME]" at bounding box center [639, 150] width 139 height 24
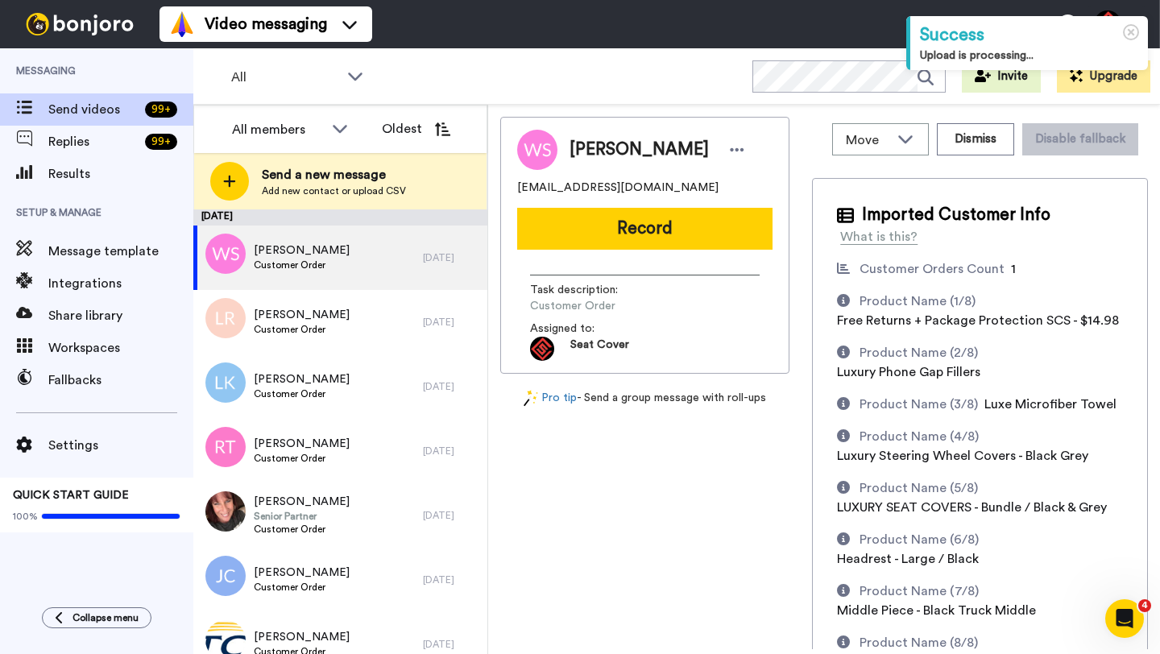
click at [594, 158] on span "[PERSON_NAME]" at bounding box center [639, 150] width 139 height 24
copy span "[PERSON_NAME]"
click at [633, 201] on div "[PERSON_NAME] [EMAIL_ADDRESS][DOMAIN_NAME] Record Task description : Customer O…" at bounding box center [644, 245] width 289 height 257
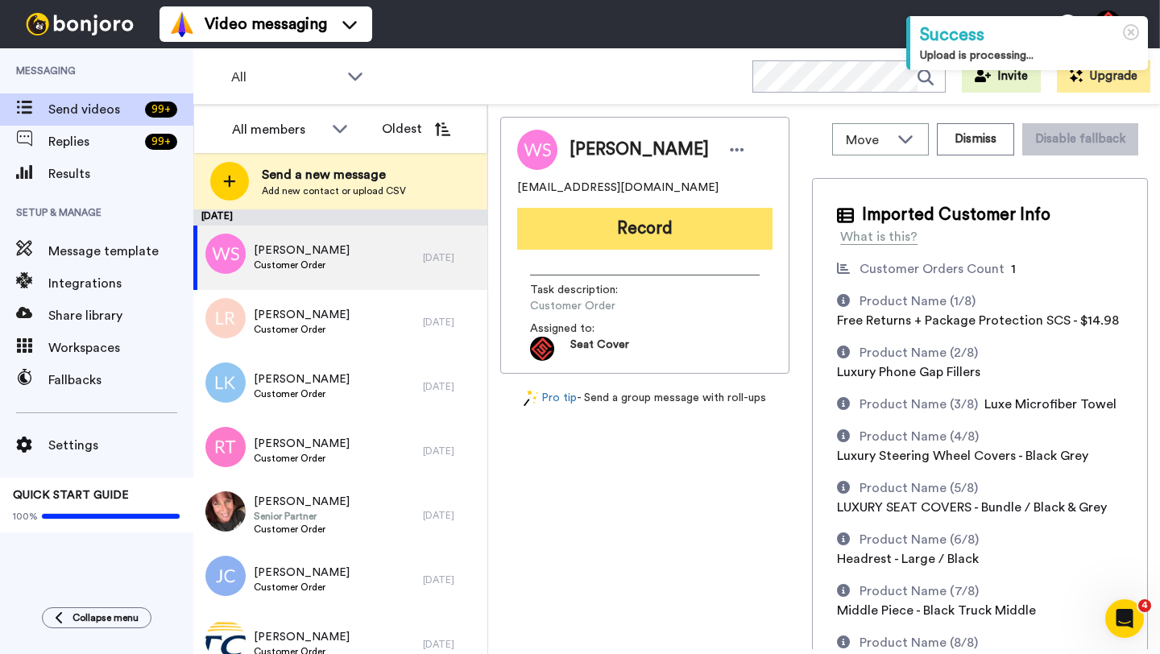
click at [633, 222] on button "Record" at bounding box center [644, 229] width 255 height 42
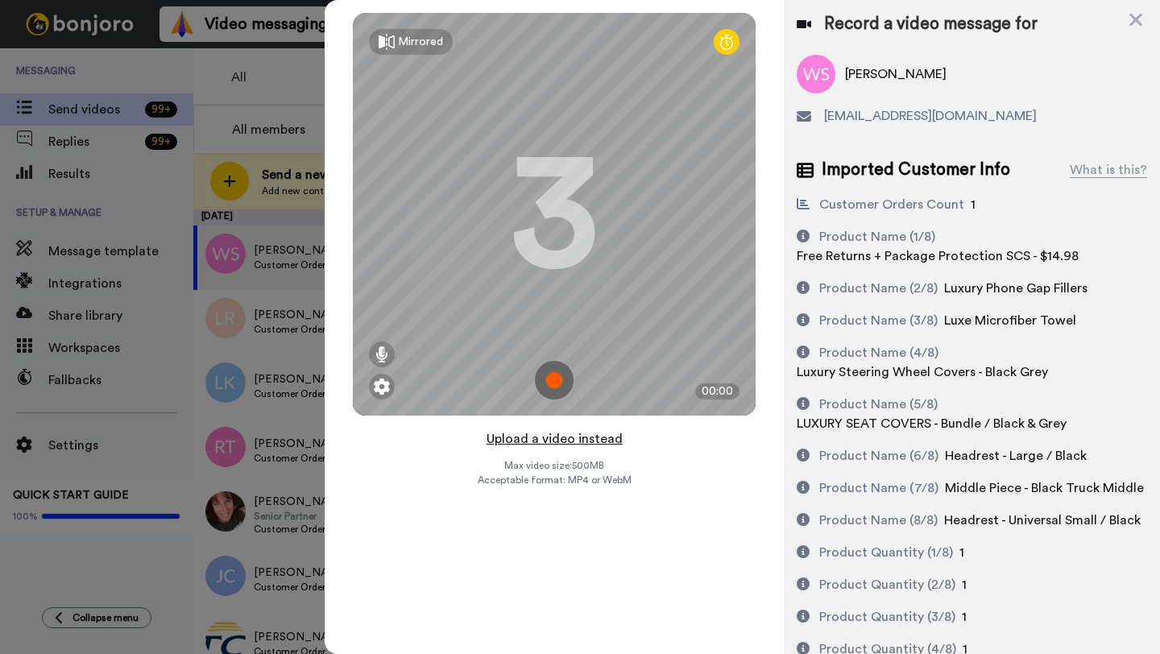
click at [550, 437] on button "Upload a video instead" at bounding box center [555, 439] width 146 height 21
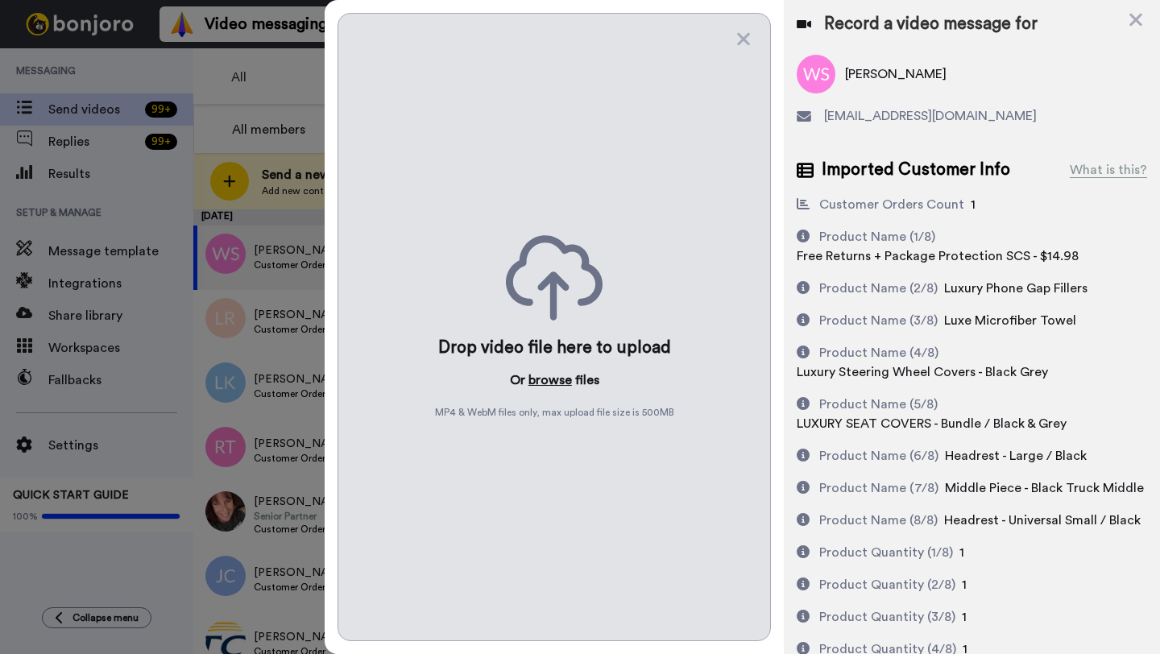
click at [548, 378] on button "browse" at bounding box center [551, 380] width 44 height 19
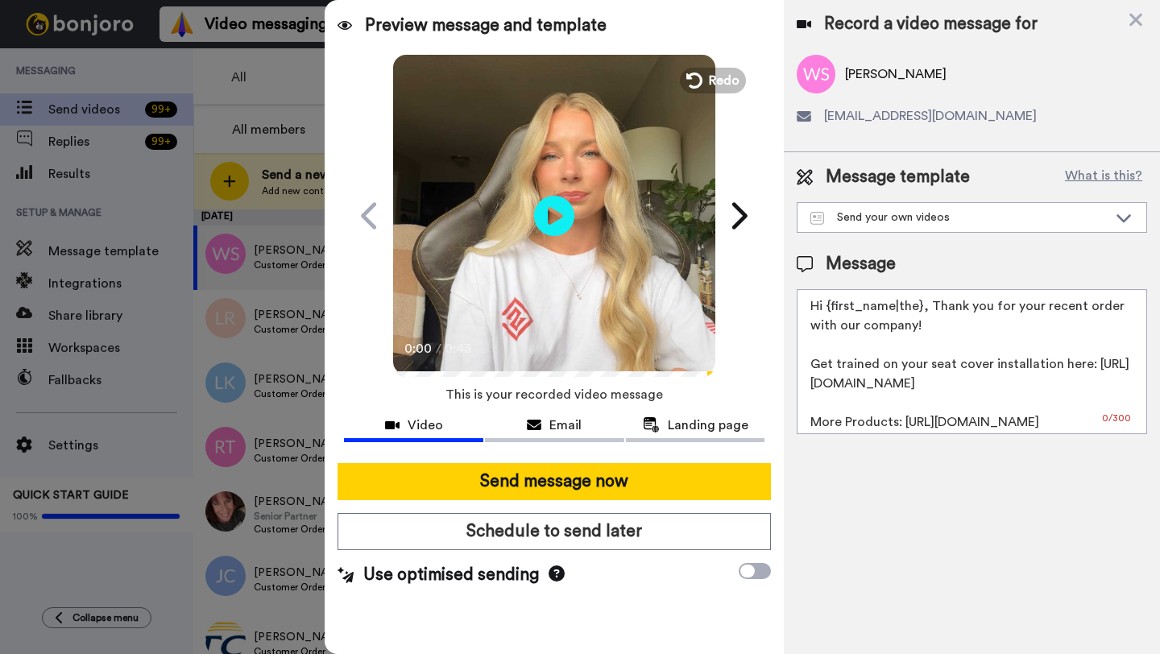
drag, startPoint x: 921, startPoint y: 310, endPoint x: 827, endPoint y: 310, distance: 94.3
click at [827, 310] on textarea "Hi {first_name|the}, Thank you for your recent order with our company! Get trai…" at bounding box center [972, 361] width 351 height 145
paste textarea "Wayne"
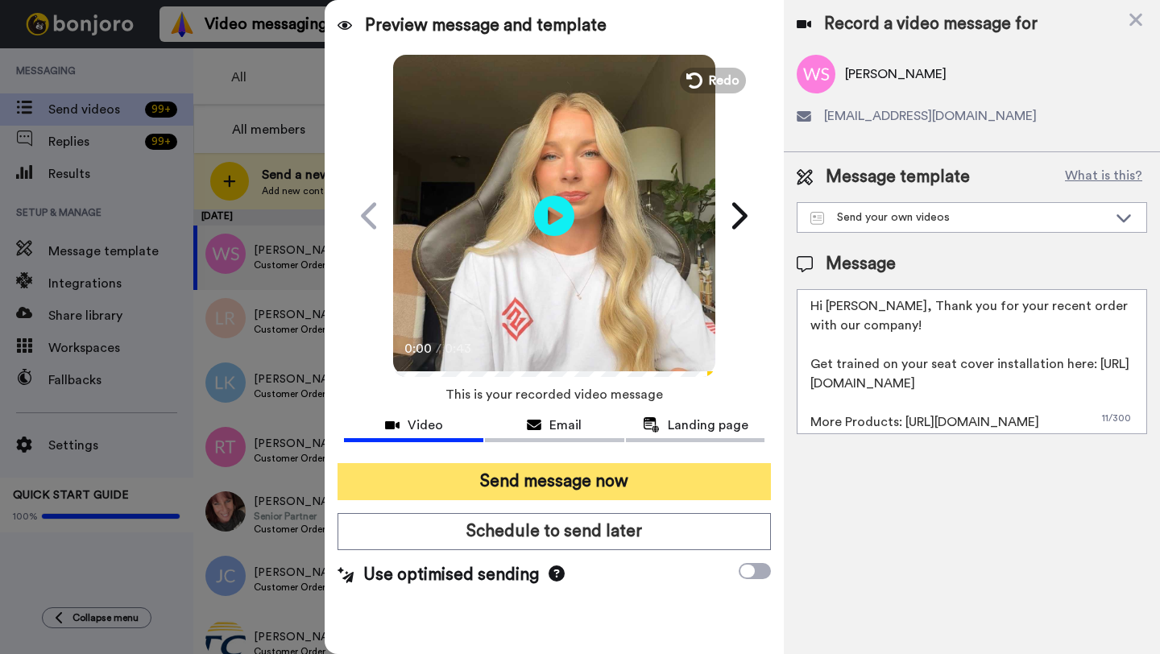
type textarea "Hi Wayne, Thank you for your recent order with our company! Get trained on your…"
click at [586, 480] on button "Send message now" at bounding box center [554, 481] width 433 height 37
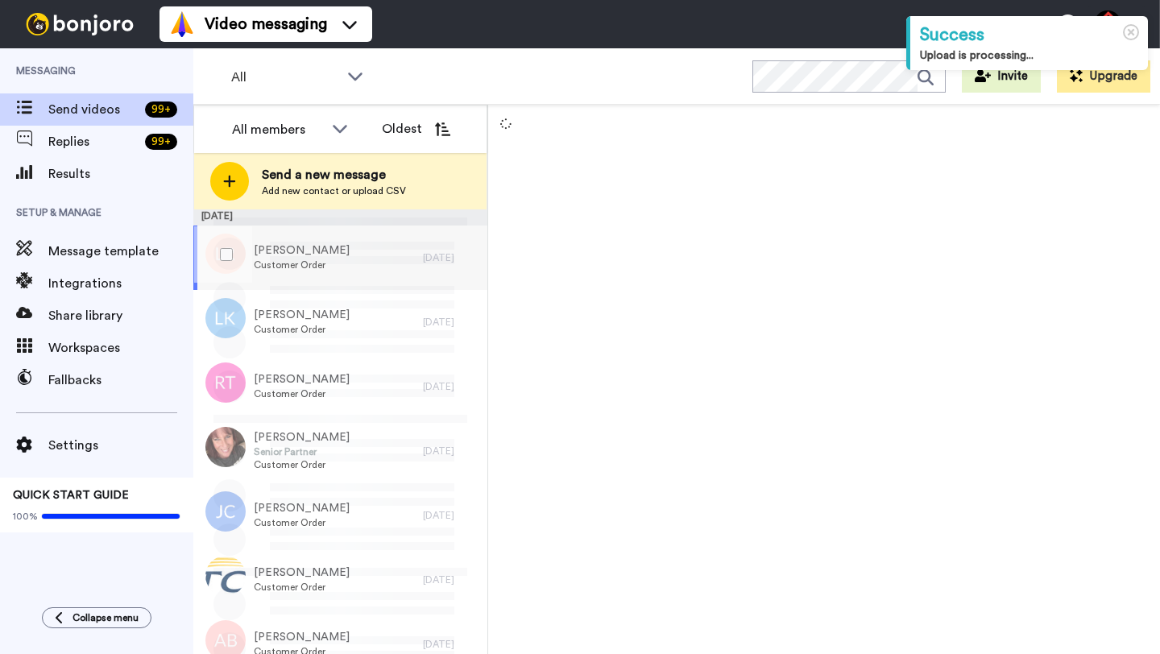
click at [341, 249] on div "Lazaro Rondon Customer Order" at bounding box center [308, 258] width 230 height 64
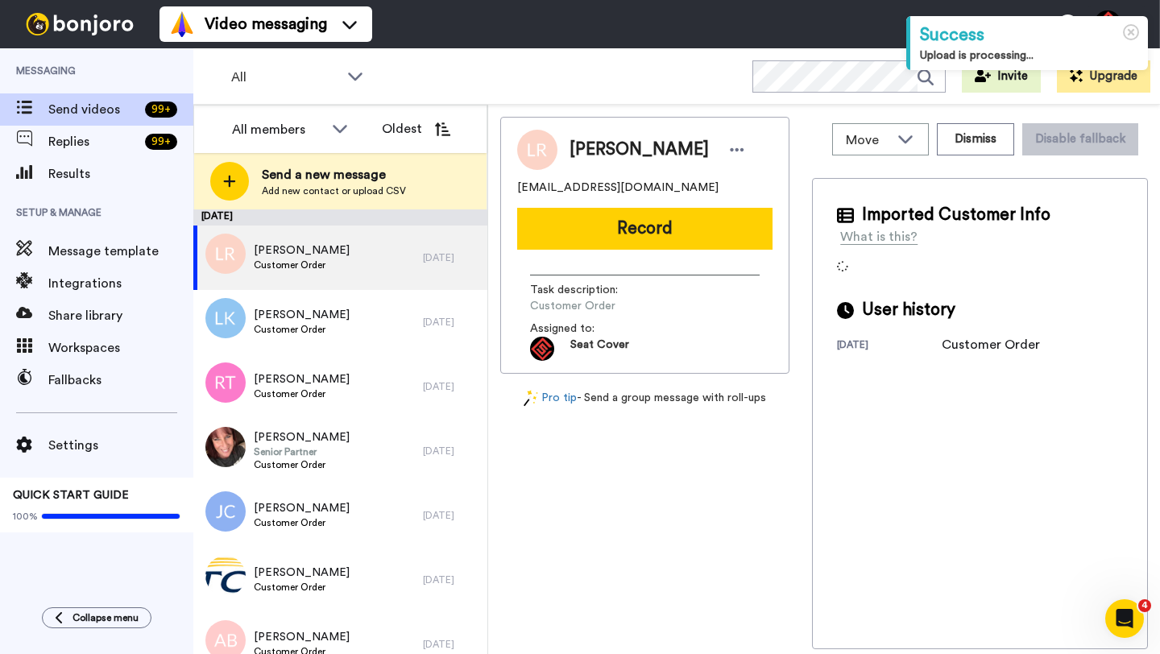
click at [605, 145] on span "Lazaro Rondon" at bounding box center [639, 150] width 139 height 24
copy span "Lazaro"
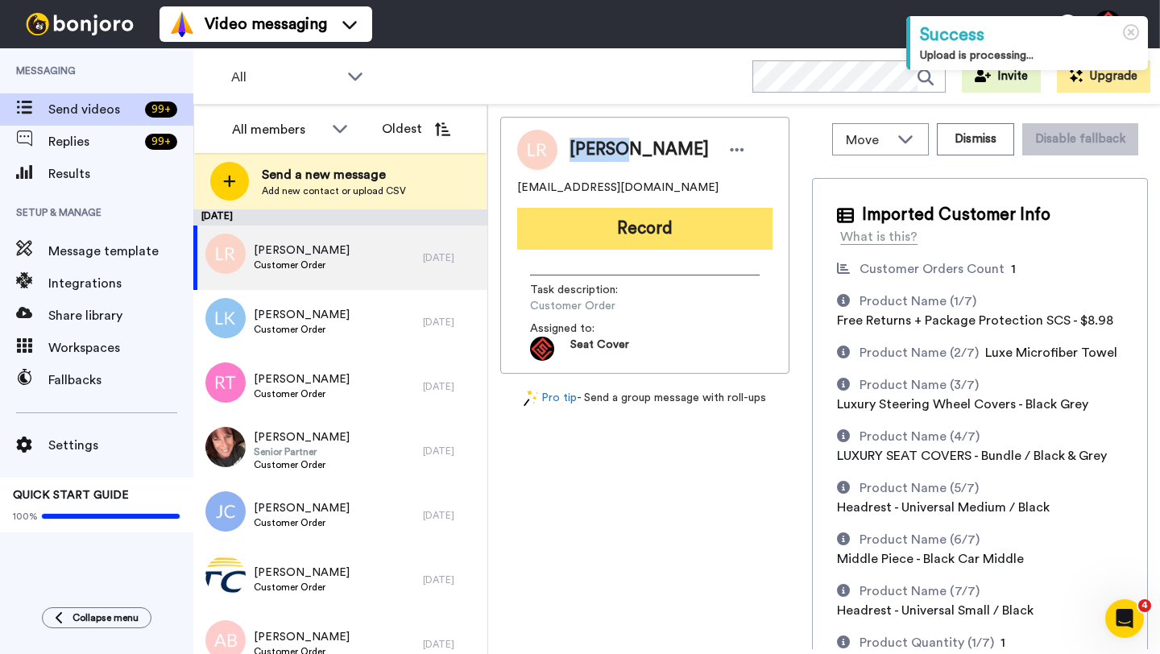
click at [621, 235] on button "Record" at bounding box center [644, 229] width 255 height 42
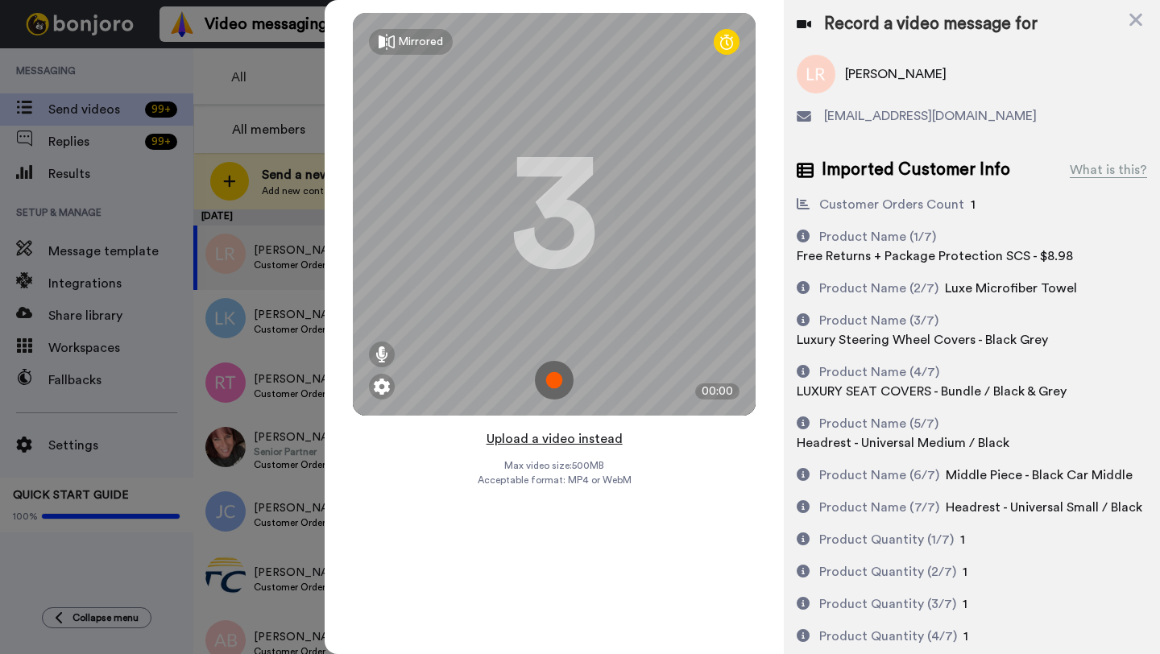
click at [556, 441] on button "Upload a video instead" at bounding box center [555, 439] width 146 height 21
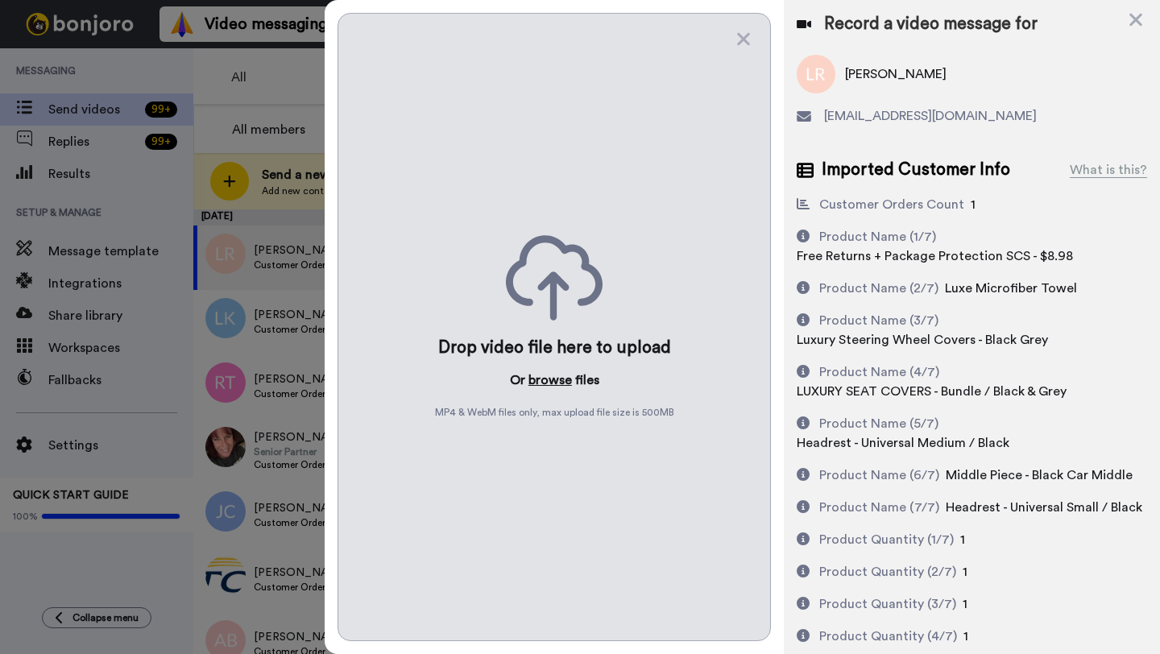
click at [544, 375] on button "browse" at bounding box center [551, 380] width 44 height 19
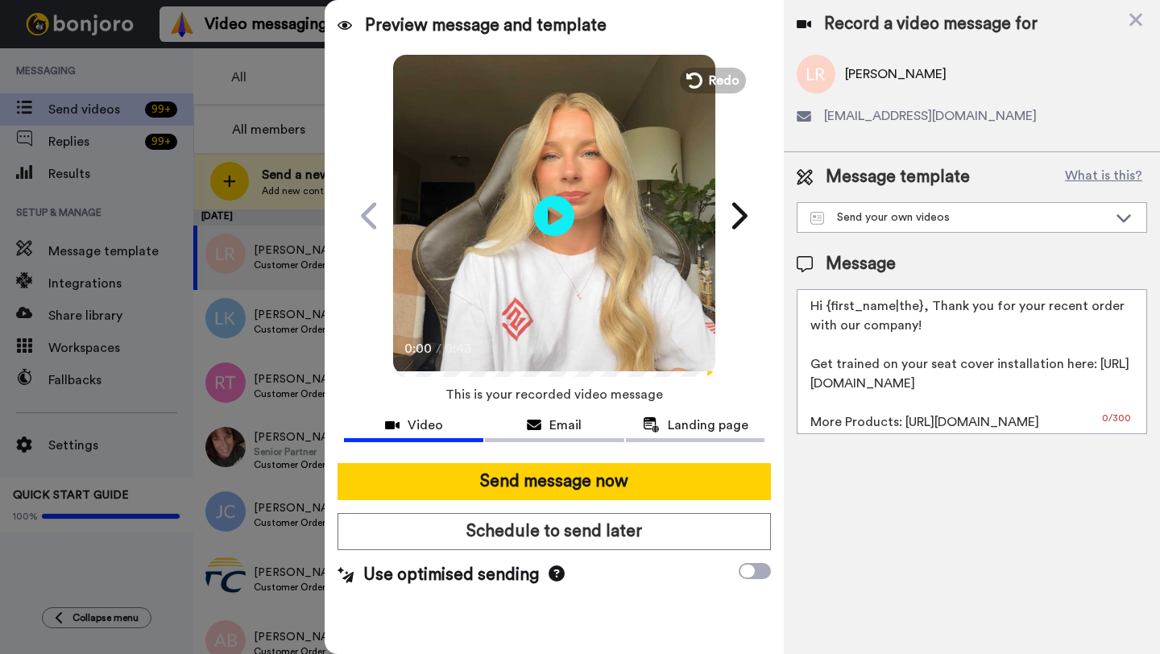
drag, startPoint x: 922, startPoint y: 311, endPoint x: 826, endPoint y: 309, distance: 95.9
click at [826, 309] on textarea "Hi {first_name|the}, Thank you for your recent order with our company! Get trai…" at bounding box center [972, 361] width 351 height 145
paste textarea "Lazaro"
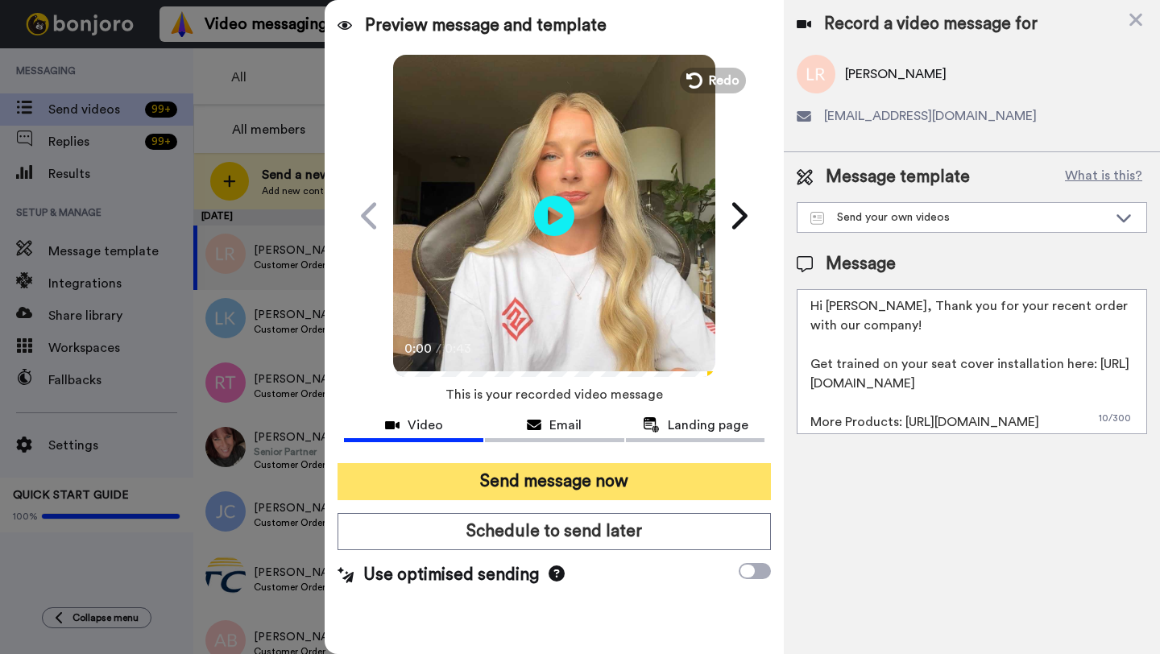
type textarea "Hi Lazaro, Thank you for your recent order with our company! Get trained on you…"
click at [616, 483] on button "Send message now" at bounding box center [554, 481] width 433 height 37
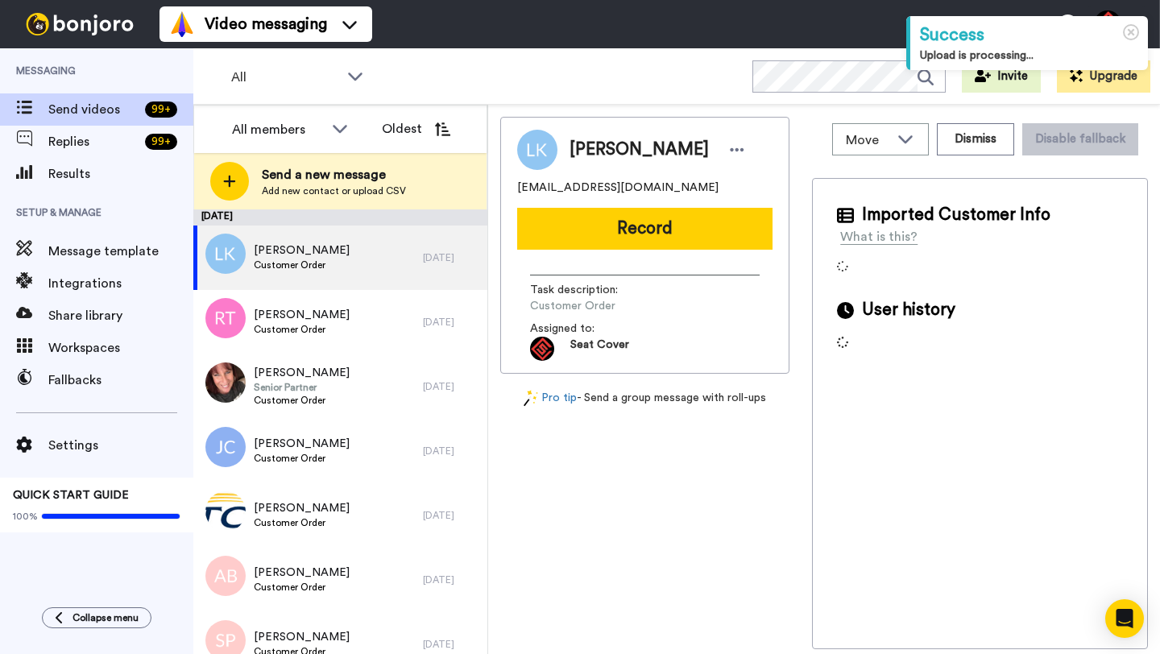
click at [593, 151] on span "[PERSON_NAME]" at bounding box center [639, 150] width 139 height 24
click at [593, 151] on span "Larry Kessler" at bounding box center [639, 150] width 139 height 24
copy span "Larry"
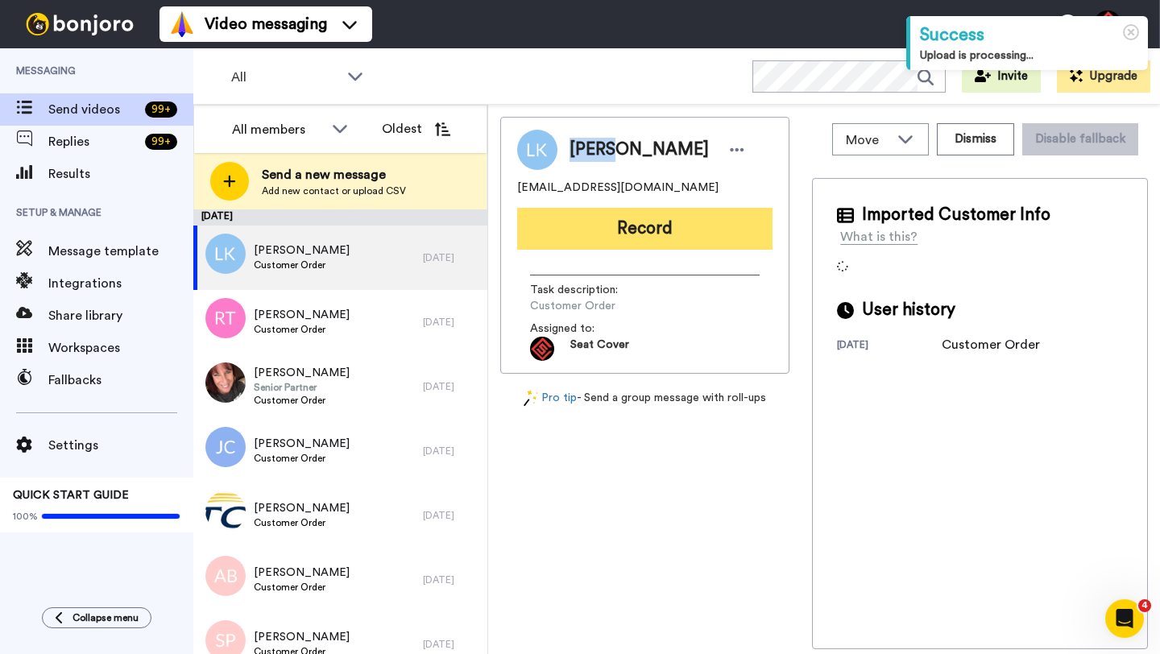
click at [604, 223] on button "Record" at bounding box center [644, 229] width 255 height 42
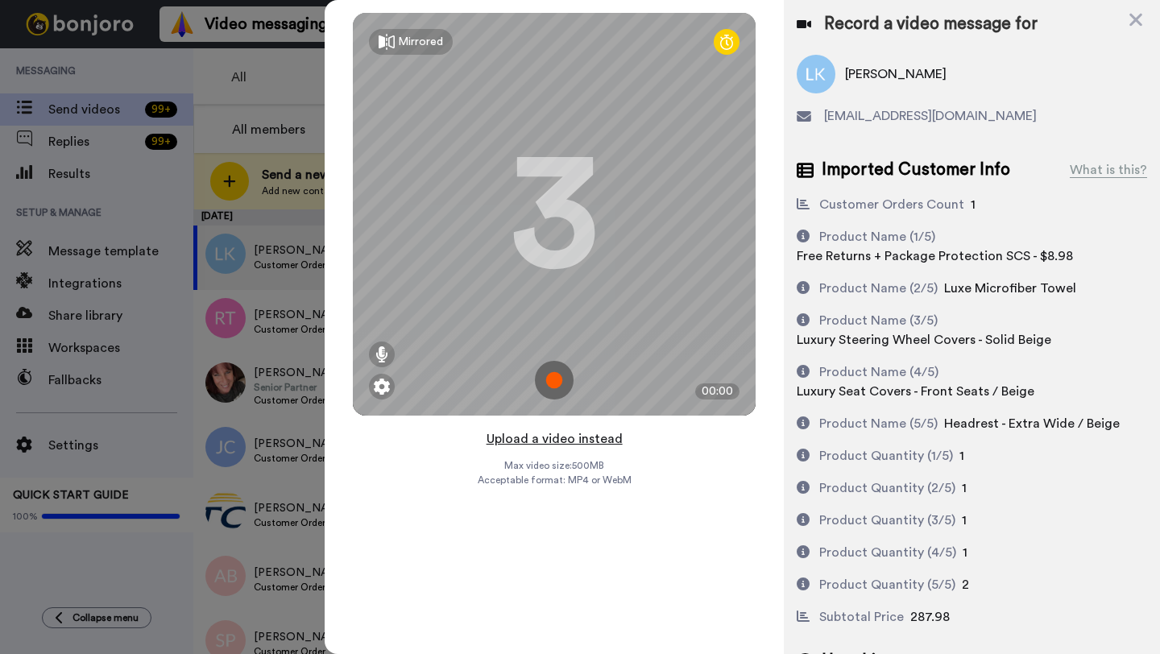
click at [562, 438] on button "Upload a video instead" at bounding box center [555, 439] width 146 height 21
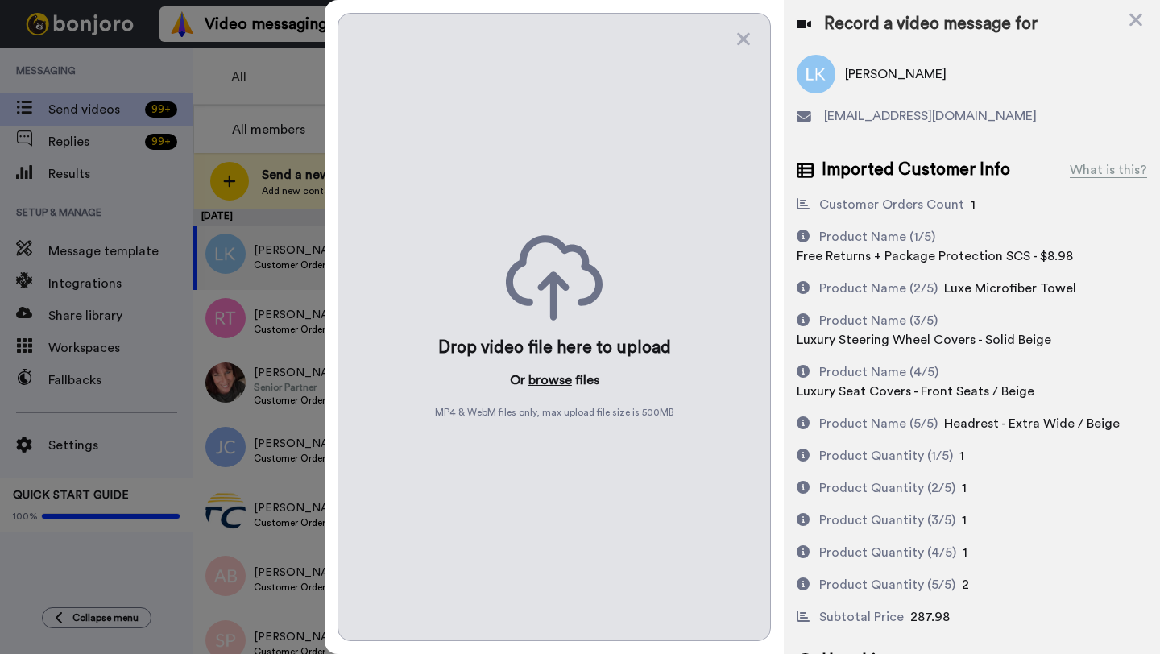
click at [545, 380] on button "browse" at bounding box center [551, 380] width 44 height 19
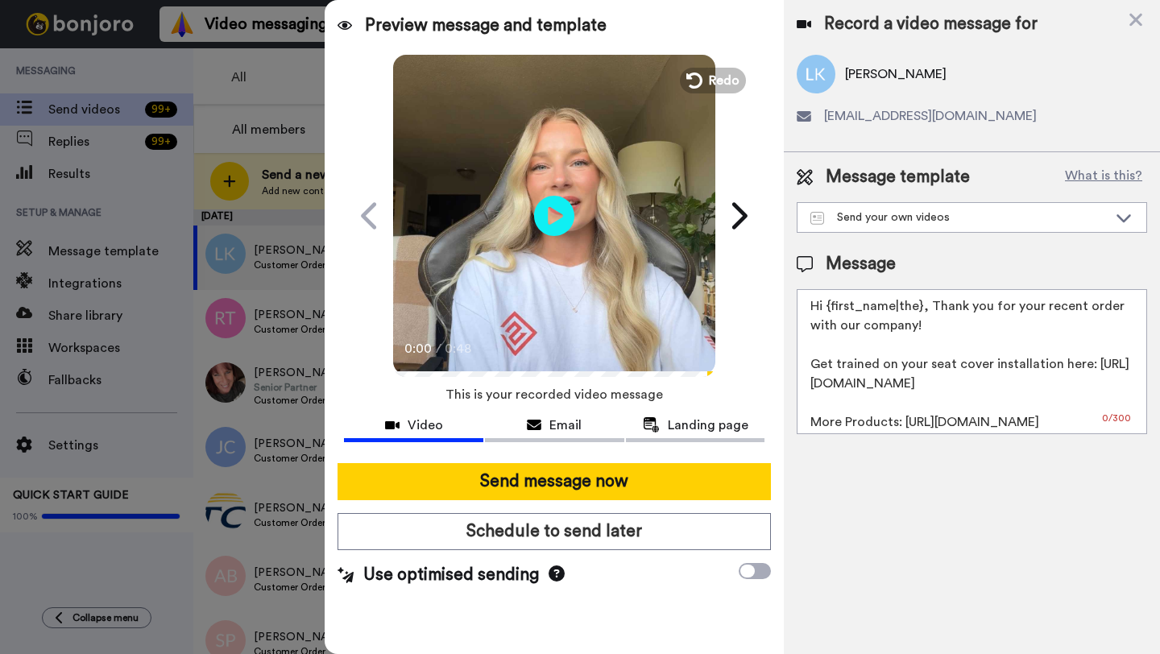
drag, startPoint x: 921, startPoint y: 309, endPoint x: 827, endPoint y: 305, distance: 94.4
click at [827, 305] on textarea "Hi {first_name|the}, Thank you for your recent order with our company! Get trai…" at bounding box center [972, 361] width 351 height 145
paste textarea "Larry"
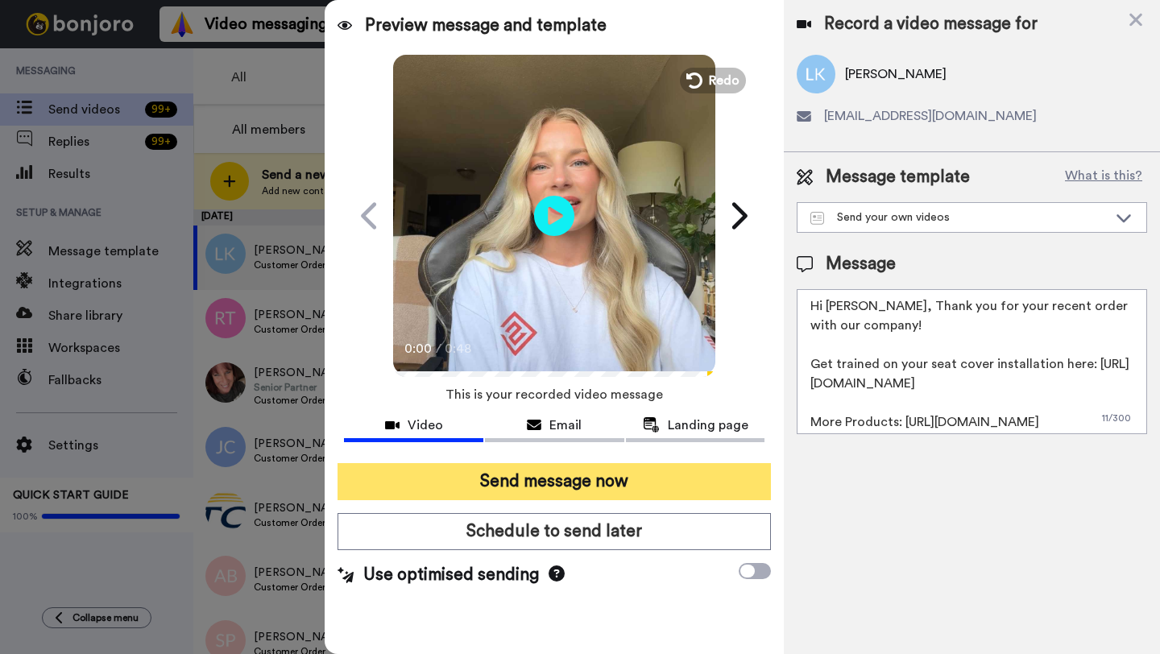
type textarea "Hi Larry, Thank you for your recent order with our company! Get trained on your…"
click at [604, 480] on button "Send message now" at bounding box center [554, 481] width 433 height 37
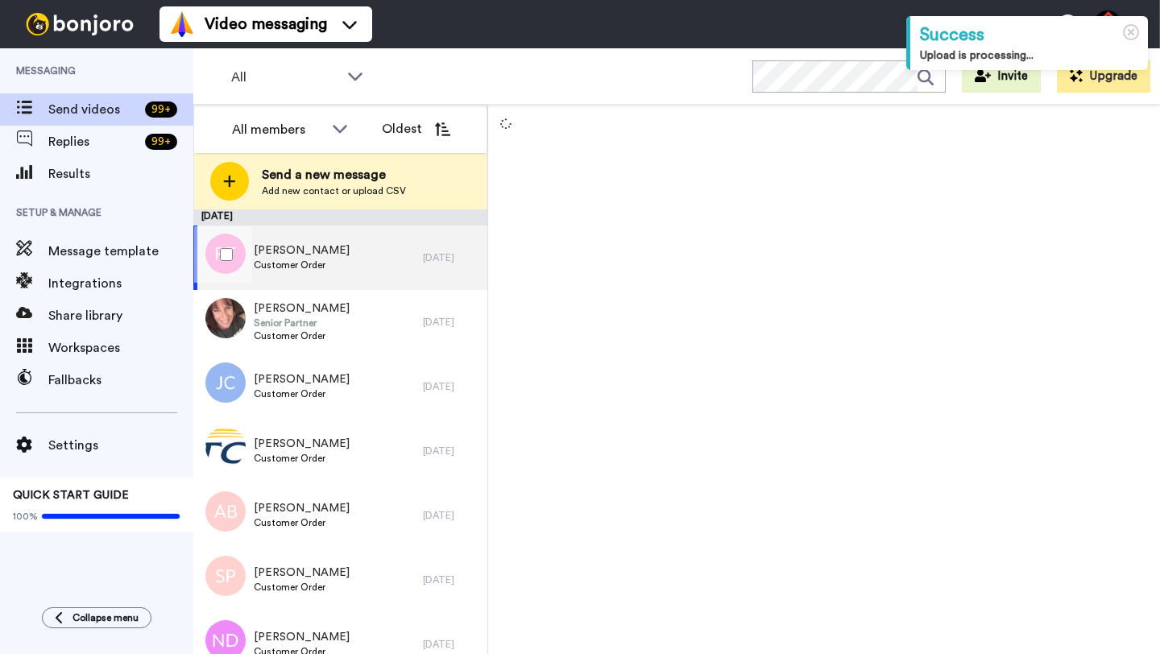
click at [375, 255] on div "[PERSON_NAME] Customer Order" at bounding box center [308, 258] width 230 height 64
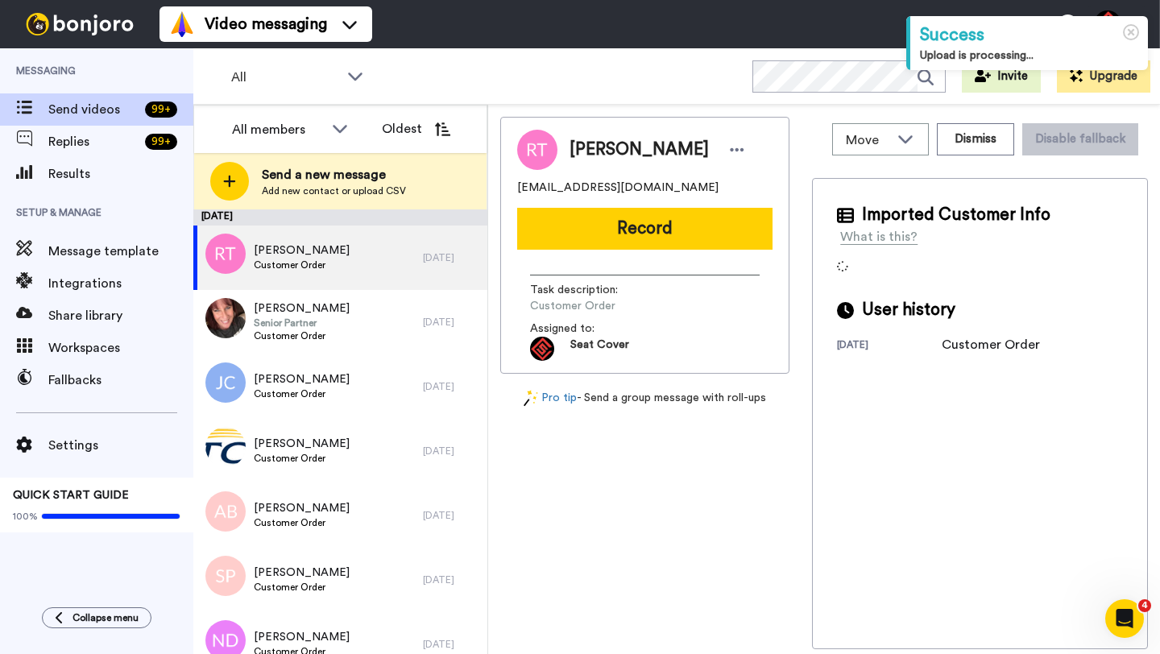
click at [587, 153] on span "[PERSON_NAME]" at bounding box center [639, 150] width 139 height 24
copy span "[PERSON_NAME]"
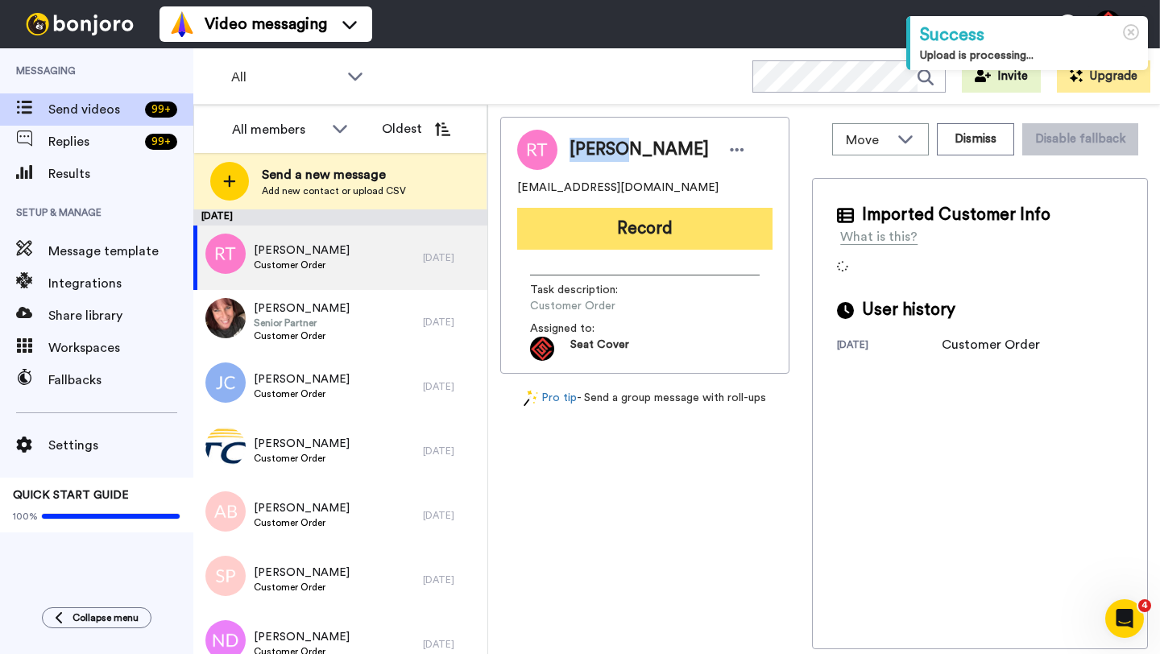
click at [614, 222] on button "Record" at bounding box center [644, 229] width 255 height 42
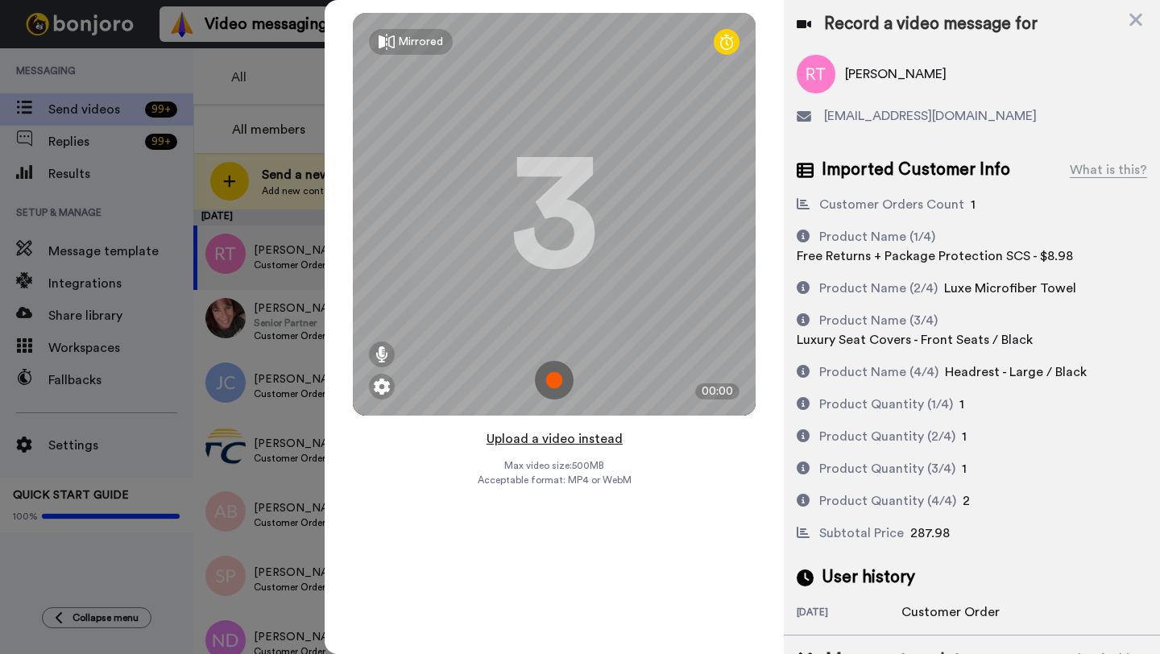
click at [566, 434] on button "Upload a video instead" at bounding box center [555, 439] width 146 height 21
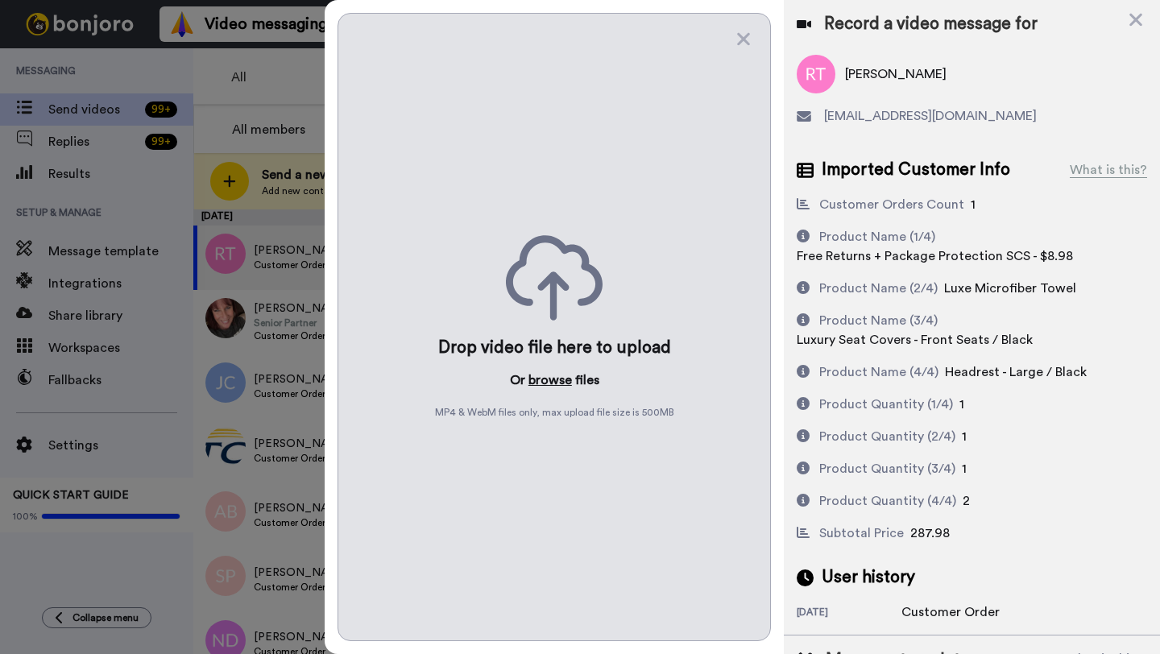
click at [541, 378] on button "browse" at bounding box center [551, 380] width 44 height 19
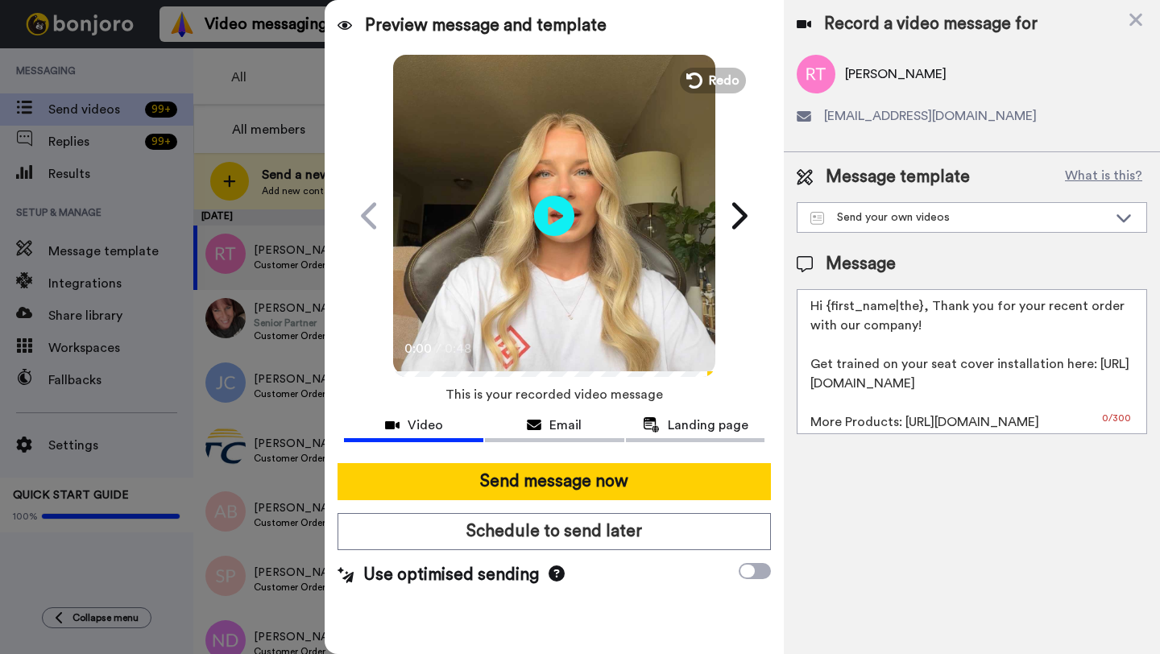
drag, startPoint x: 920, startPoint y: 311, endPoint x: 823, endPoint y: 311, distance: 96.7
click at [823, 311] on textarea "Hi {first_name|the}, Thank you for your recent order with our company! Get trai…" at bounding box center [972, 361] width 351 height 145
paste textarea "[PERSON_NAME]"
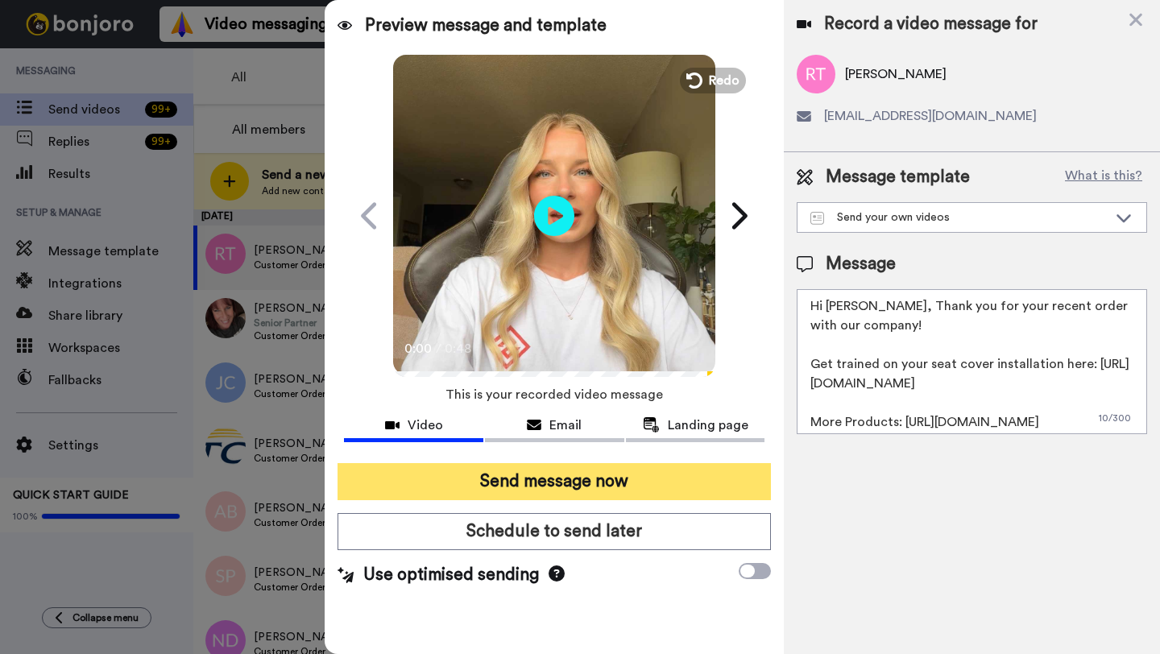
type textarea "Hi [PERSON_NAME], Thank you for your recent order with our company! Get trained…"
click at [633, 487] on button "Send message now" at bounding box center [554, 481] width 433 height 37
